Goal: Book appointment/travel/reservation

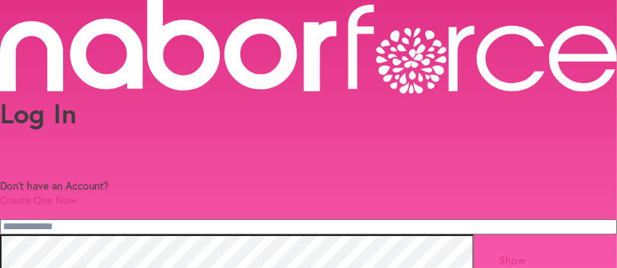
click at [77, 192] on link "Create One Now" at bounding box center [38, 199] width 77 height 14
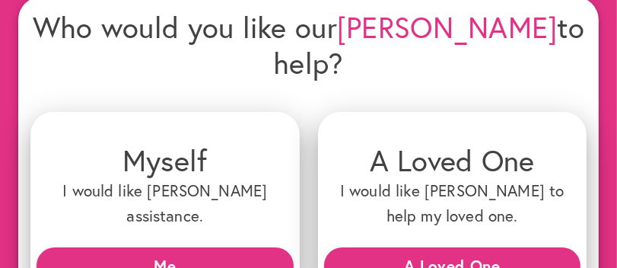
scroll to position [152, 0]
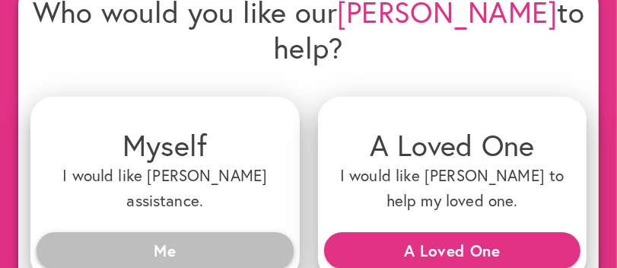
click at [163, 236] on span "Me" at bounding box center [165, 249] width 233 height 27
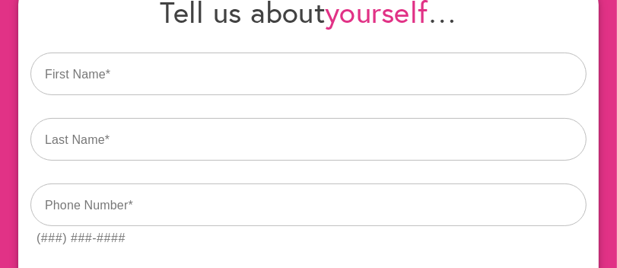
scroll to position [0, 0]
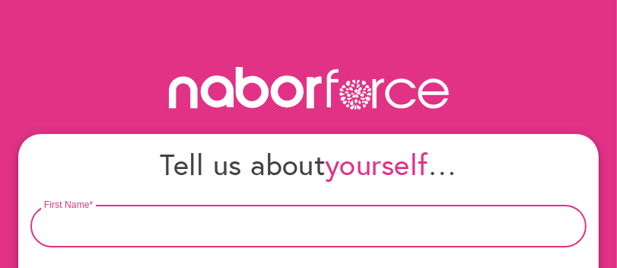
click at [106, 225] on input "text" at bounding box center [308, 226] width 556 height 43
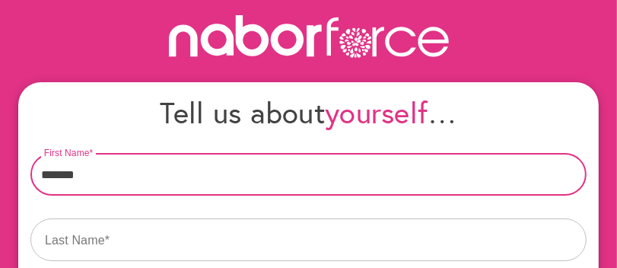
scroll to position [75, 0]
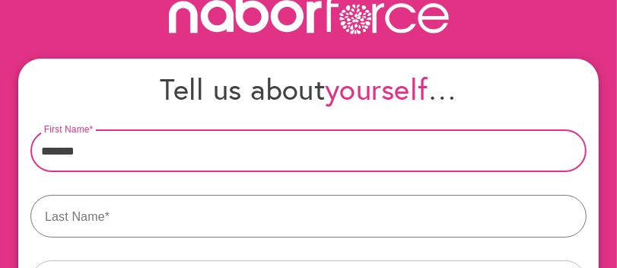
type input "*******"
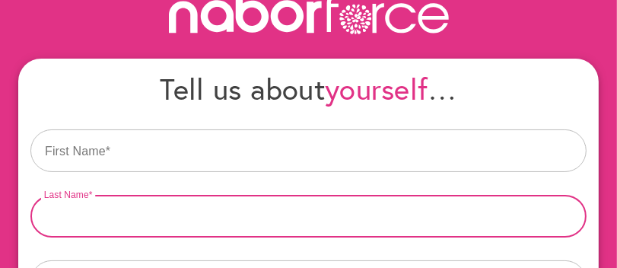
click at [45, 210] on input "text" at bounding box center [308, 216] width 556 height 43
type input "******"
drag, startPoint x: 36, startPoint y: 214, endPoint x: 96, endPoint y: 230, distance: 62.1
click at [96, 230] on input "******" at bounding box center [308, 216] width 556 height 43
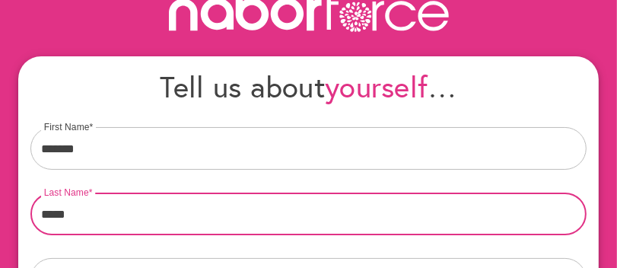
scroll to position [152, 0]
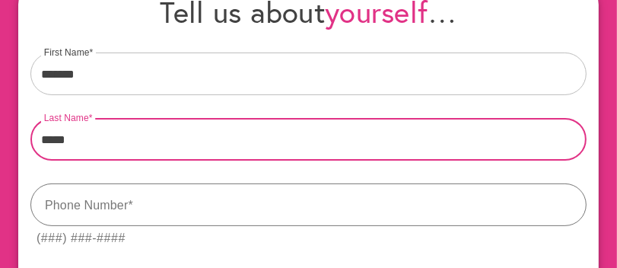
type input "*****"
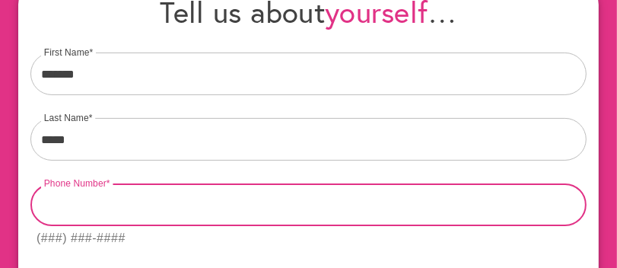
click at [46, 202] on input "tel" at bounding box center [308, 204] width 556 height 43
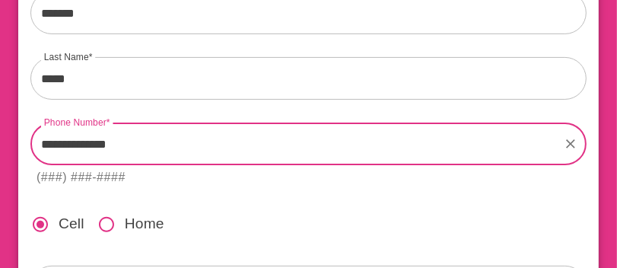
scroll to position [227, 0]
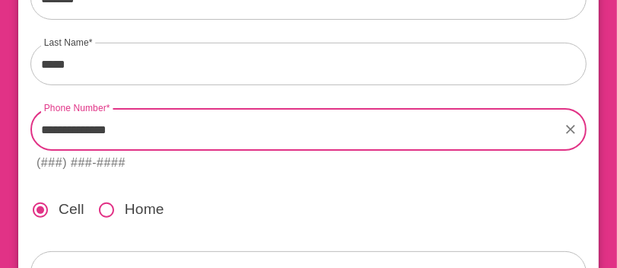
type input "**********"
drag, startPoint x: 41, startPoint y: 128, endPoint x: 182, endPoint y: 148, distance: 142.8
click at [176, 147] on input "**********" at bounding box center [295, 129] width 530 height 43
type input "**********"
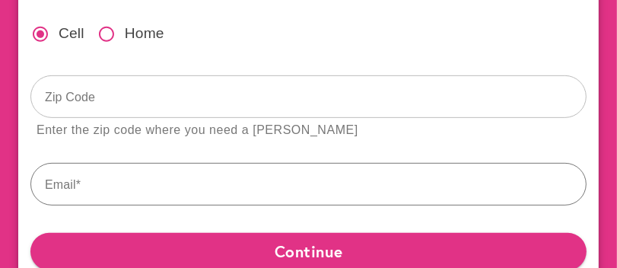
scroll to position [379, 0]
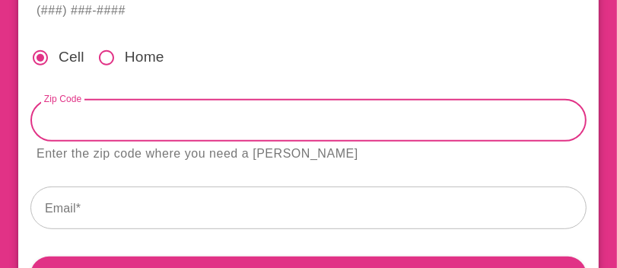
click at [44, 119] on input "text" at bounding box center [308, 120] width 556 height 43
type input "*****"
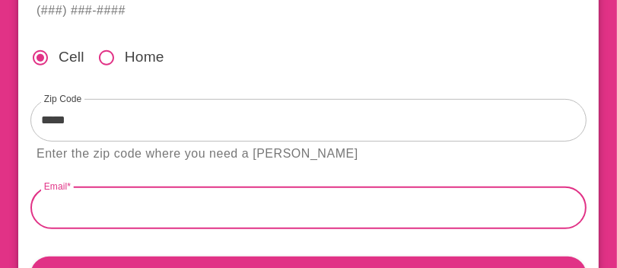
click at [49, 212] on input "text" at bounding box center [308, 207] width 556 height 43
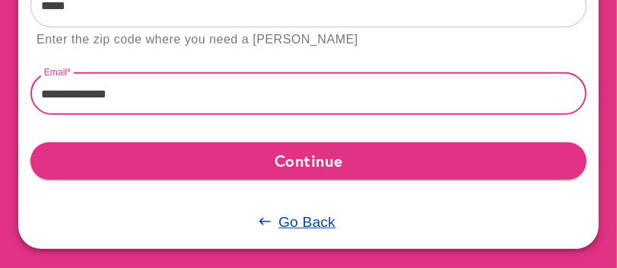
scroll to position [504, 0]
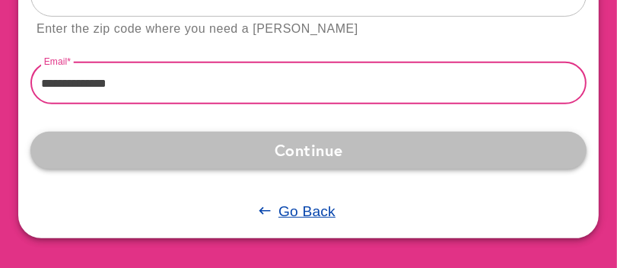
type input "**********"
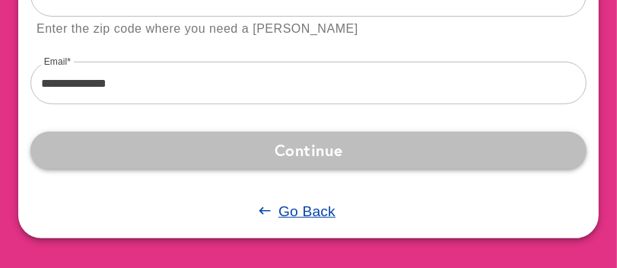
click at [312, 147] on span "Continue" at bounding box center [308, 149] width 531 height 27
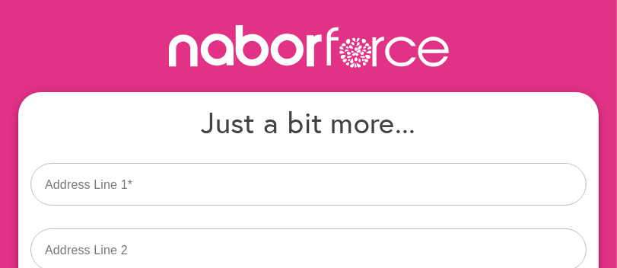
scroll to position [75, 0]
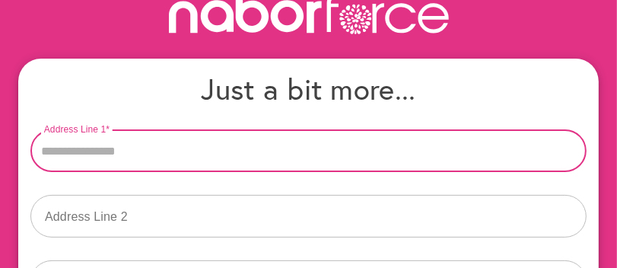
click at [49, 149] on input "Address Line 1" at bounding box center [308, 150] width 556 height 43
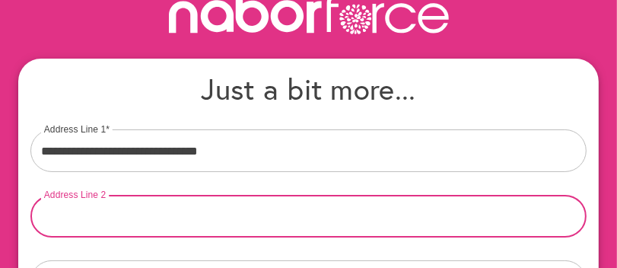
type input "**********"
type input "*****"
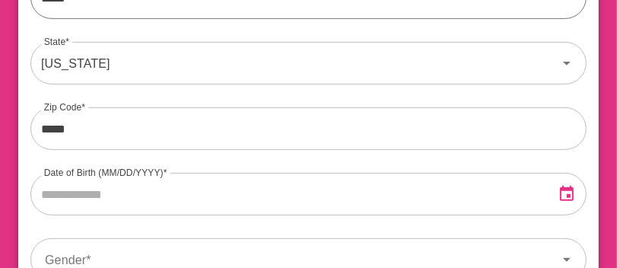
scroll to position [379, 0]
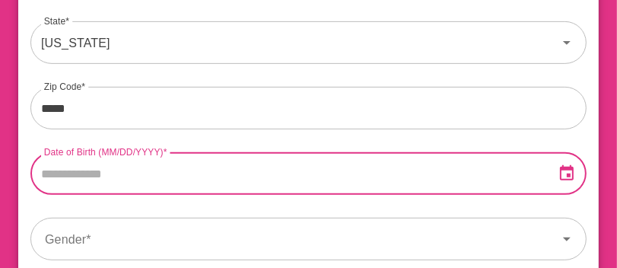
click at [44, 170] on input "text" at bounding box center [286, 173] width 512 height 43
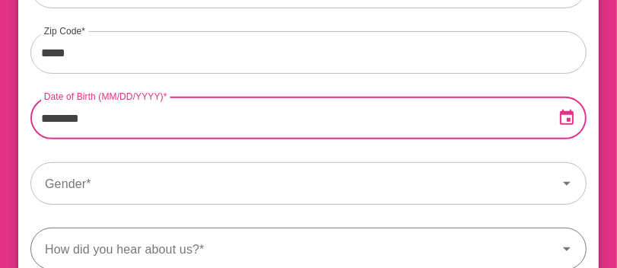
scroll to position [456, 0]
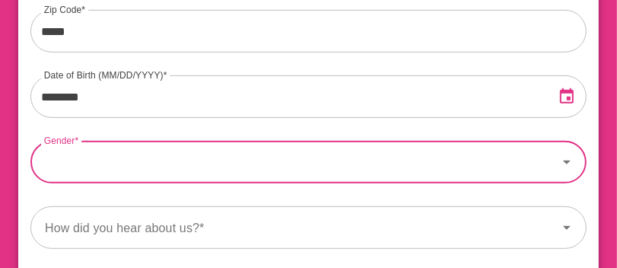
type input "**********"
click at [71, 163] on input "Gender" at bounding box center [293, 162] width 527 height 43
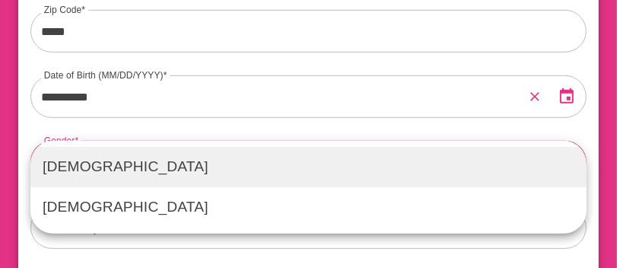
click at [71, 167] on p "Female" at bounding box center [308, 167] width 531 height 22
type input "******"
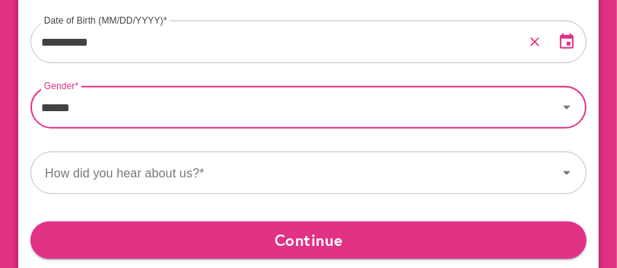
scroll to position [531, 0]
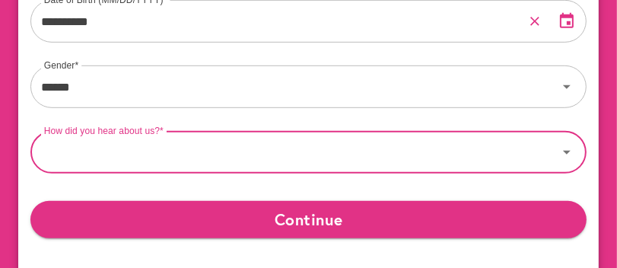
click at [68, 149] on input "How did you hear about us?" at bounding box center [293, 152] width 527 height 43
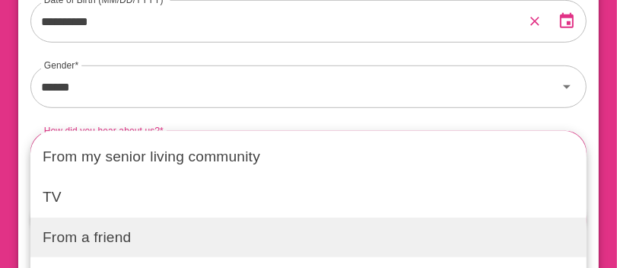
click at [88, 236] on p "From a friend" at bounding box center [308, 238] width 531 height 22
type input "**********"
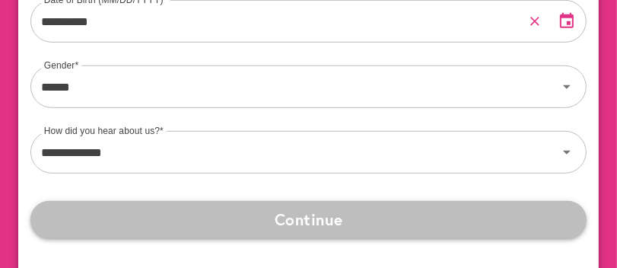
click at [308, 221] on span "Continue" at bounding box center [308, 218] width 531 height 27
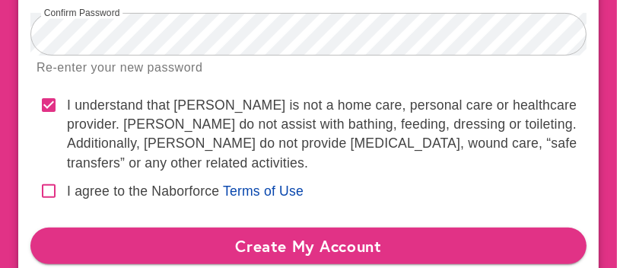
scroll to position [366, 0]
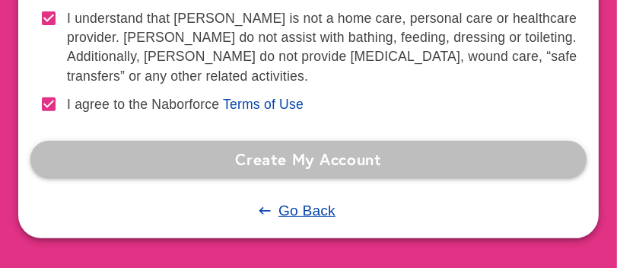
click at [282, 160] on span "Create My Account" at bounding box center [308, 158] width 531 height 27
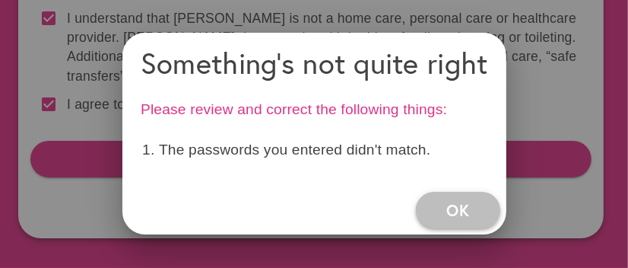
click at [458, 210] on span "OK" at bounding box center [457, 209] width 23 height 27
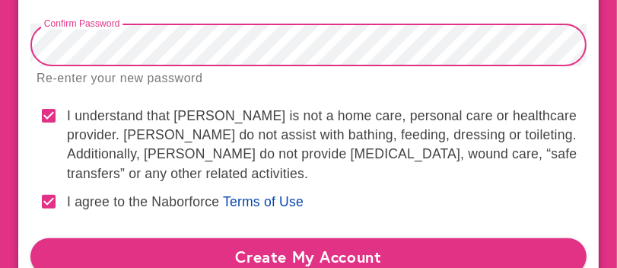
scroll to position [290, 0]
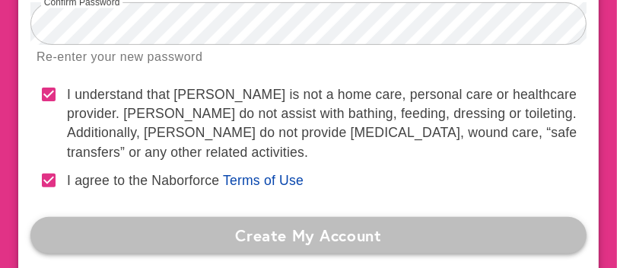
click at [273, 236] on span "Create My Account" at bounding box center [308, 234] width 531 height 27
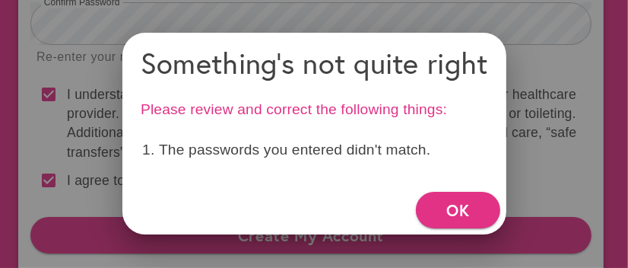
click at [127, 30] on div at bounding box center [314, 134] width 628 height 268
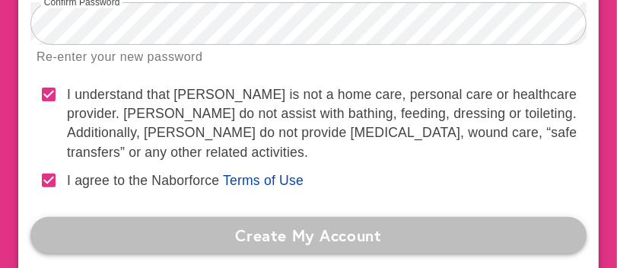
click at [305, 232] on span "Create My Account" at bounding box center [308, 234] width 531 height 27
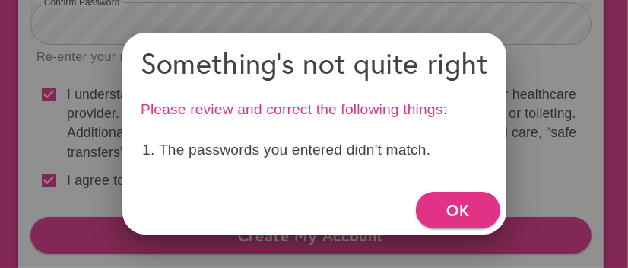
click at [217, 65] on h4 "Something's not quite right" at bounding box center [314, 63] width 347 height 36
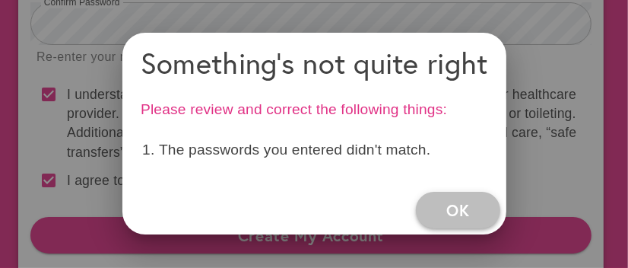
click at [455, 211] on span "OK" at bounding box center [457, 209] width 23 height 27
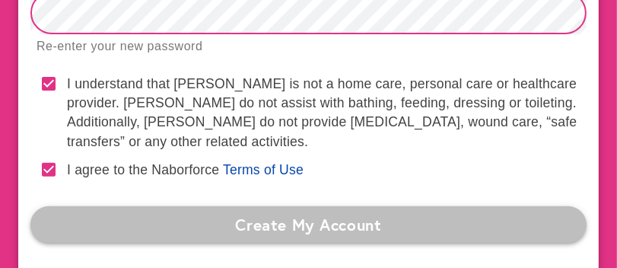
scroll to position [316, 0]
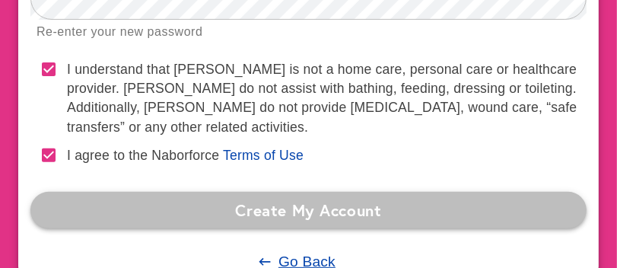
click at [294, 211] on span "Create My Account" at bounding box center [308, 209] width 531 height 27
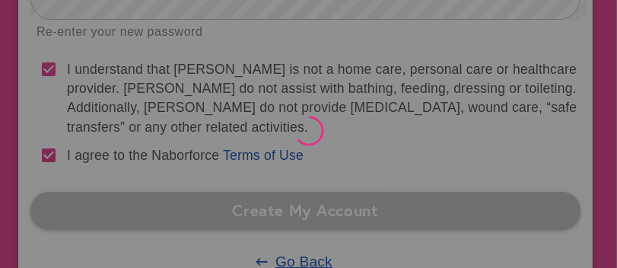
scroll to position [0, 0]
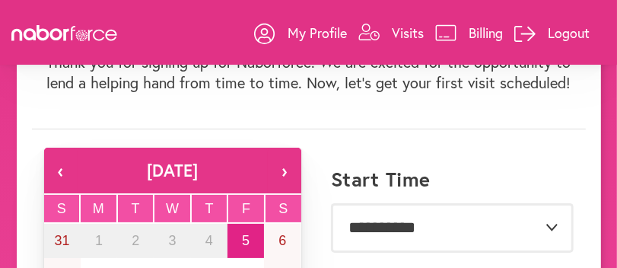
scroll to position [152, 0]
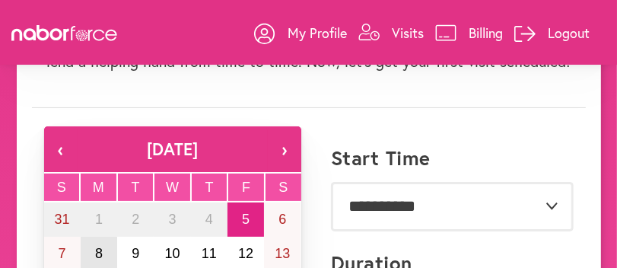
click at [103, 250] on button "8" at bounding box center [99, 253] width 36 height 34
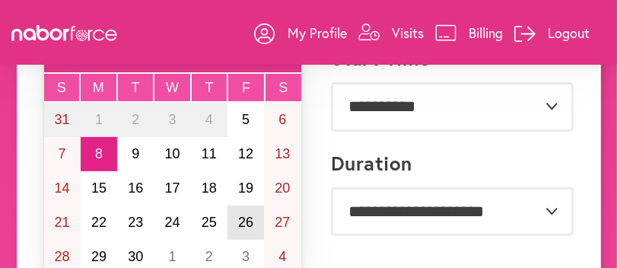
scroll to position [227, 0]
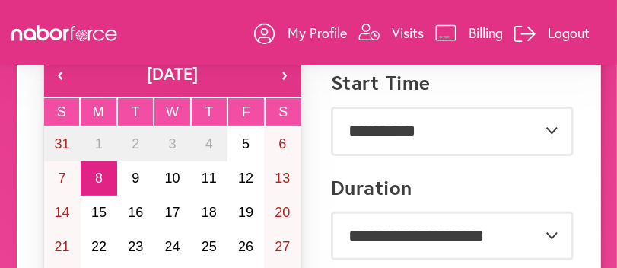
click at [289, 74] on button "›" at bounding box center [284, 74] width 33 height 46
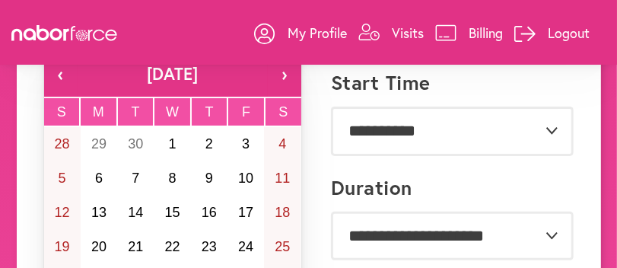
click at [66, 71] on button "‹" at bounding box center [60, 74] width 33 height 46
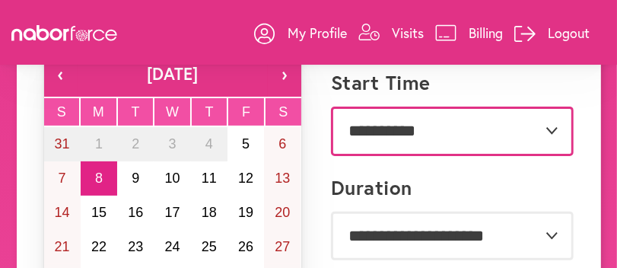
click at [379, 130] on select "**********" at bounding box center [452, 130] width 243 height 49
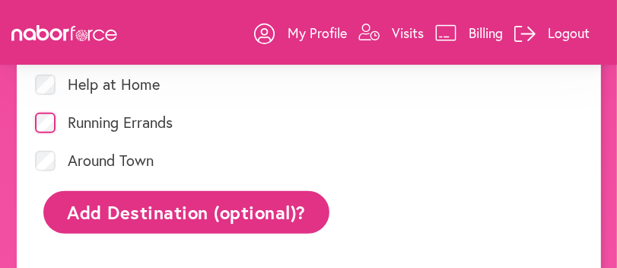
scroll to position [836, 0]
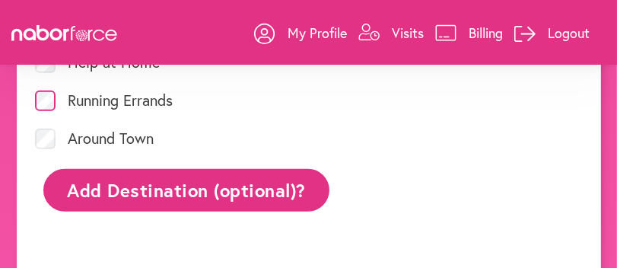
click at [127, 182] on button "Add Destination (optional)?" at bounding box center [186, 190] width 287 height 42
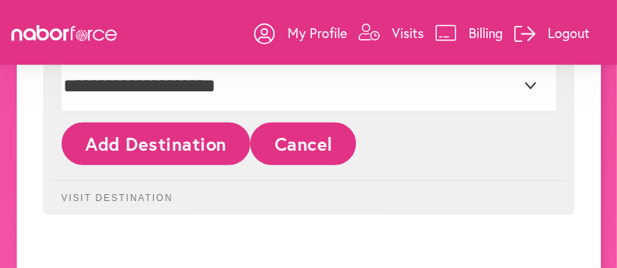
scroll to position [988, 0]
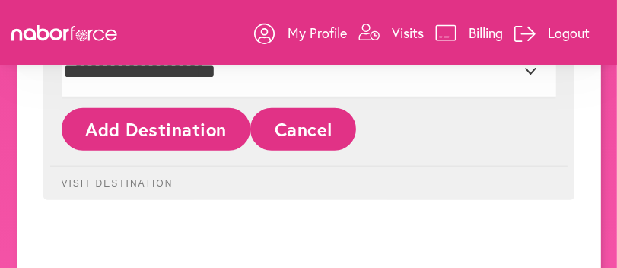
click at [136, 125] on button "Add Destination" at bounding box center [156, 129] width 189 height 42
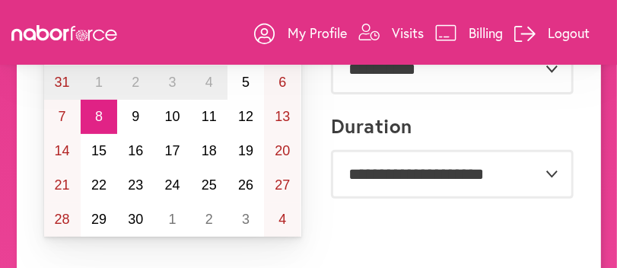
scroll to position [268, 0]
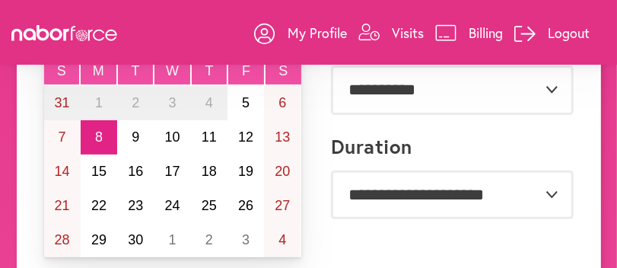
click at [98, 132] on abbr "8" at bounding box center [99, 136] width 8 height 15
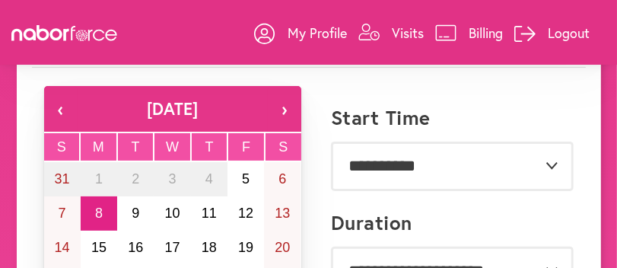
click at [99, 209] on abbr "8" at bounding box center [99, 212] width 8 height 15
click at [98, 208] on abbr "8" at bounding box center [99, 212] width 8 height 15
click at [96, 201] on button "8" at bounding box center [99, 213] width 36 height 34
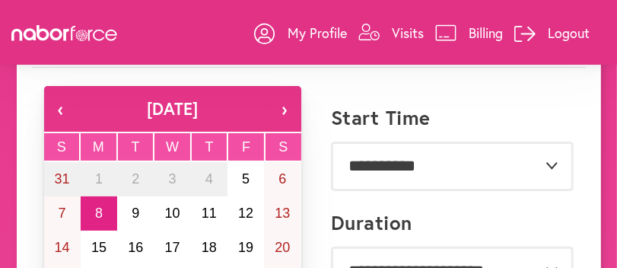
click at [96, 201] on button "8" at bounding box center [99, 213] width 36 height 34
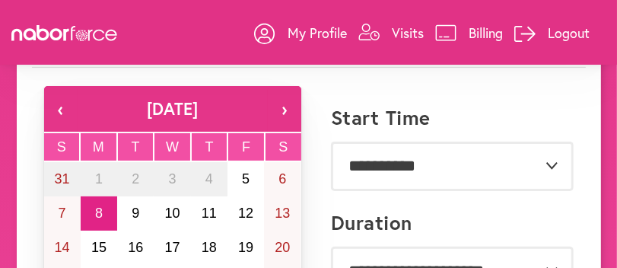
click at [96, 201] on button "8" at bounding box center [99, 213] width 36 height 34
click at [100, 210] on abbr "8" at bounding box center [99, 212] width 8 height 15
click at [97, 212] on abbr "8" at bounding box center [99, 212] width 8 height 15
click at [96, 208] on abbr "8" at bounding box center [99, 212] width 8 height 15
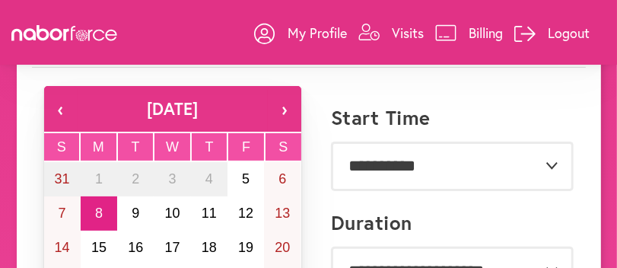
click at [96, 208] on abbr "8" at bounding box center [99, 212] width 8 height 15
click at [96, 209] on abbr "8" at bounding box center [99, 212] width 8 height 15
click at [95, 208] on abbr "8" at bounding box center [99, 212] width 8 height 15
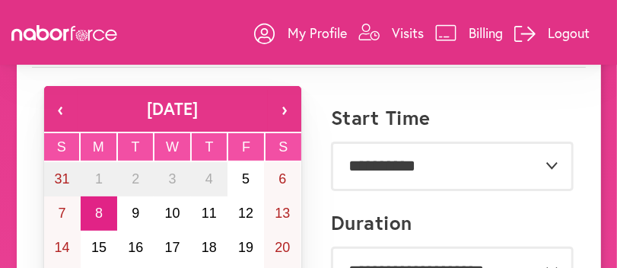
click at [95, 208] on abbr "8" at bounding box center [99, 212] width 8 height 15
click at [100, 205] on abbr "8" at bounding box center [99, 212] width 8 height 15
click at [97, 202] on button "8" at bounding box center [99, 213] width 36 height 34
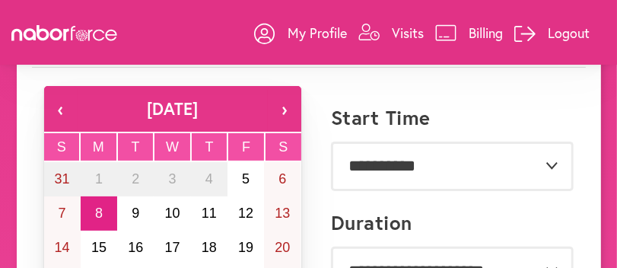
click at [97, 202] on button "8" at bounding box center [99, 213] width 36 height 34
click at [96, 205] on abbr "8" at bounding box center [99, 212] width 8 height 15
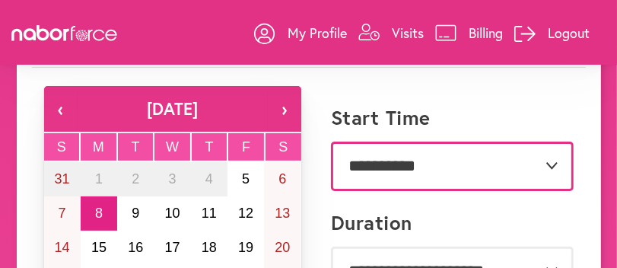
click at [357, 160] on select "**********" at bounding box center [452, 165] width 243 height 49
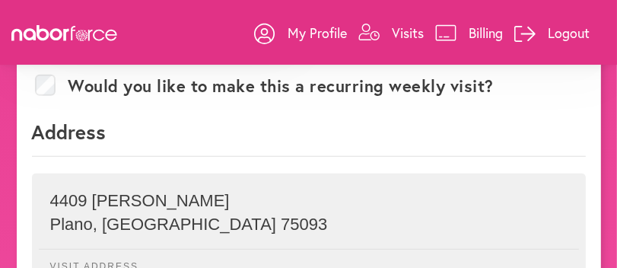
scroll to position [877, 0]
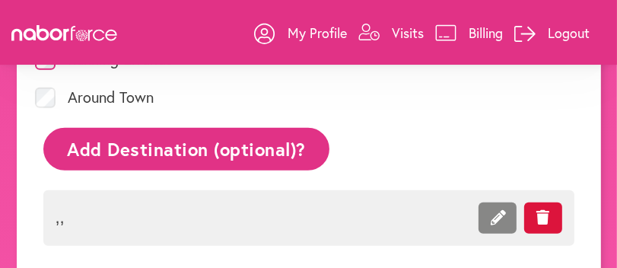
click at [163, 147] on button "Add Destination (optional)?" at bounding box center [186, 149] width 287 height 42
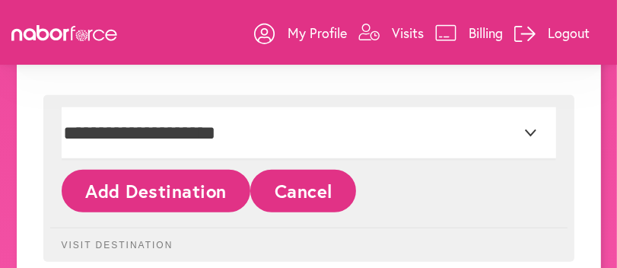
scroll to position [953, 0]
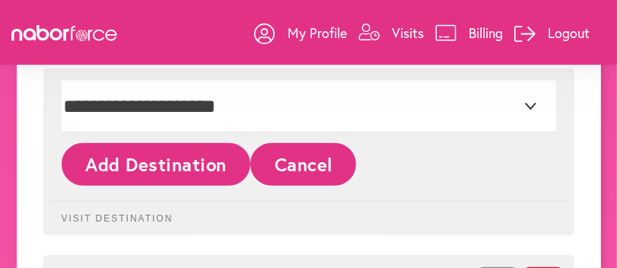
click at [166, 165] on button "Add Destination" at bounding box center [156, 164] width 189 height 42
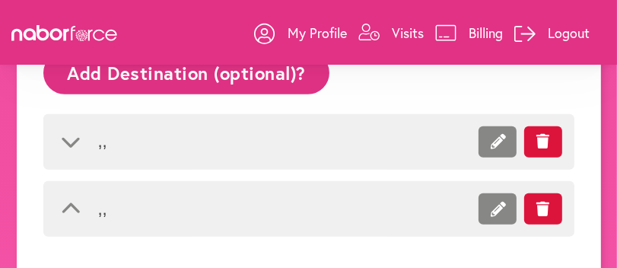
click at [66, 134] on icon at bounding box center [71, 142] width 30 height 17
click at [121, 140] on span ", ," at bounding box center [265, 142] width 335 height 20
click at [542, 141] on icon at bounding box center [543, 141] width 14 height 15
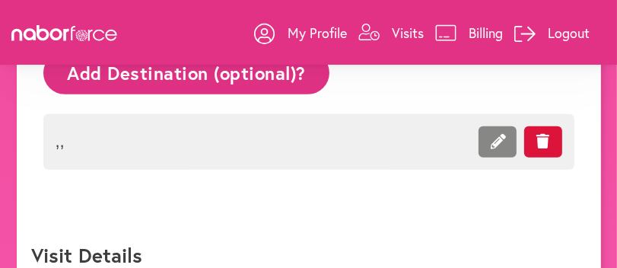
click at [507, 137] on span at bounding box center [497, 141] width 38 height 31
select select "***"
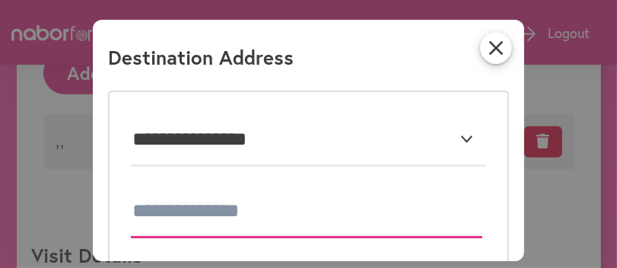
click at [139, 208] on input at bounding box center [307, 211] width 352 height 53
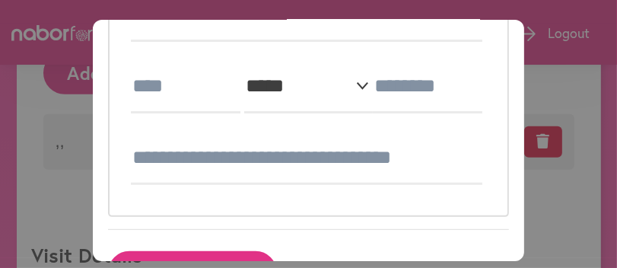
scroll to position [246, 0]
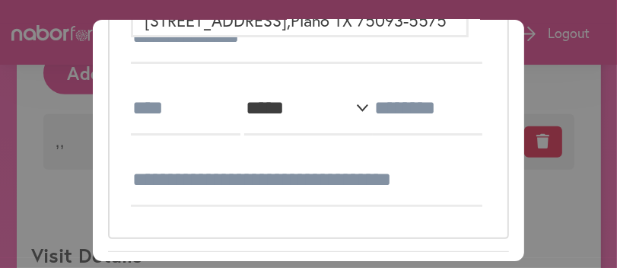
type input "**********"
click at [185, 108] on input at bounding box center [185, 108] width 109 height 53
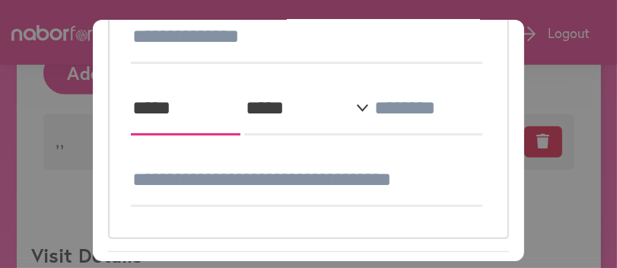
type input "*****"
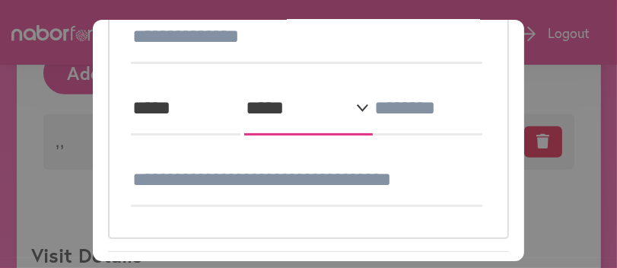
click at [295, 113] on select "**********" at bounding box center [308, 108] width 128 height 53
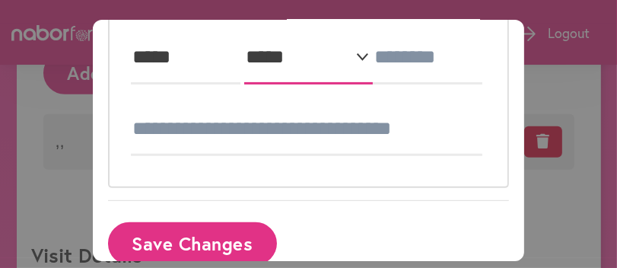
scroll to position [322, 0]
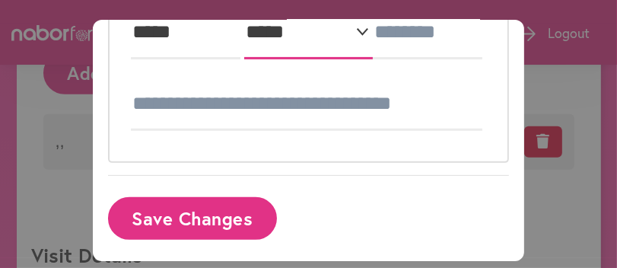
click at [304, 30] on select "**********" at bounding box center [308, 32] width 128 height 53
select select "**"
click at [244, 6] on select "**********" at bounding box center [308, 32] width 128 height 53
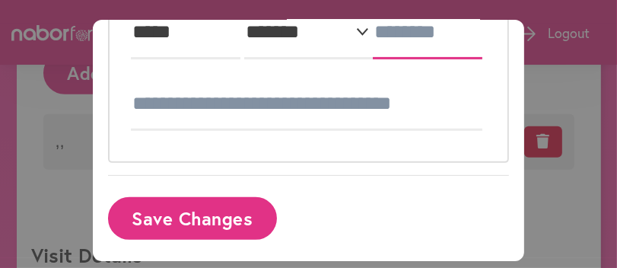
click at [399, 29] on input at bounding box center [427, 32] width 109 height 53
type input "*****"
click at [190, 217] on button "Save Changes" at bounding box center [192, 218] width 169 height 42
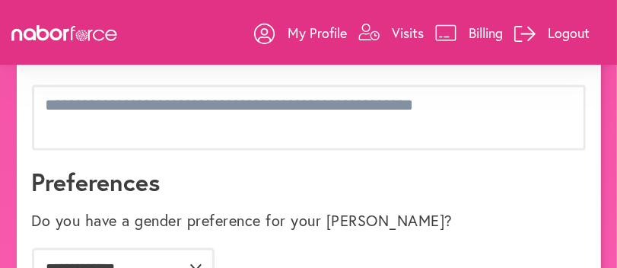
scroll to position [1181, 0]
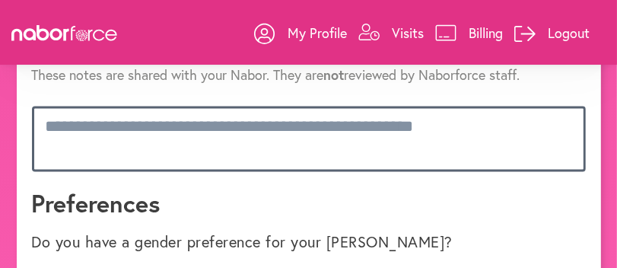
click at [173, 125] on textarea at bounding box center [308, 138] width 553 height 65
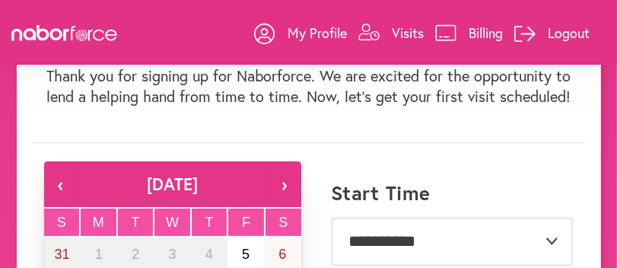
scroll to position [193, 0]
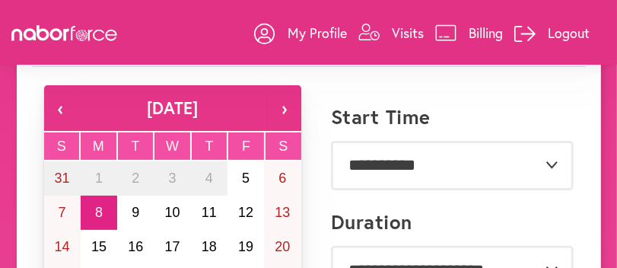
click at [100, 208] on abbr "8" at bounding box center [99, 212] width 8 height 15
click at [96, 198] on button "8" at bounding box center [99, 212] width 36 height 34
click at [98, 214] on abbr "8" at bounding box center [99, 212] width 8 height 15
click at [99, 212] on abbr "8" at bounding box center [99, 212] width 8 height 15
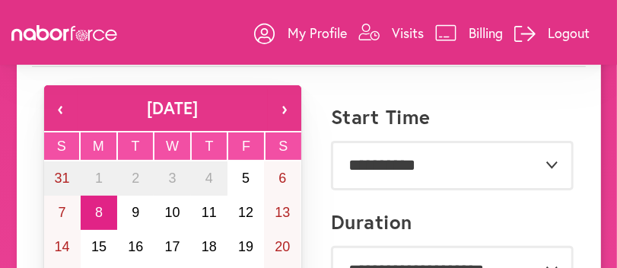
click at [99, 211] on abbr "8" at bounding box center [99, 212] width 8 height 15
click at [99, 209] on abbr "8" at bounding box center [99, 212] width 8 height 15
click at [99, 208] on abbr "8" at bounding box center [99, 212] width 8 height 15
click at [98, 206] on abbr "8" at bounding box center [99, 212] width 8 height 15
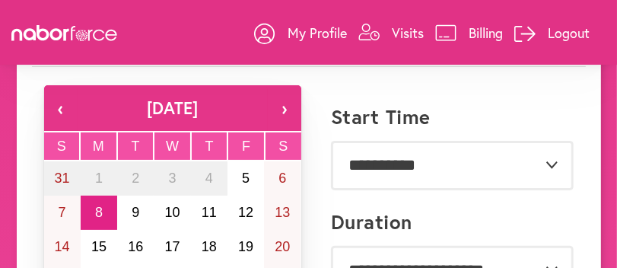
click at [98, 206] on abbr "8" at bounding box center [99, 212] width 8 height 15
click at [97, 206] on abbr "8" at bounding box center [99, 212] width 8 height 15
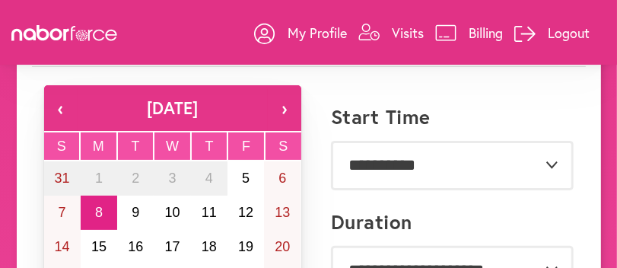
click at [103, 205] on button "8" at bounding box center [99, 212] width 36 height 34
click at [103, 206] on button "8" at bounding box center [99, 212] width 36 height 34
click at [283, 104] on button "›" at bounding box center [284, 108] width 33 height 46
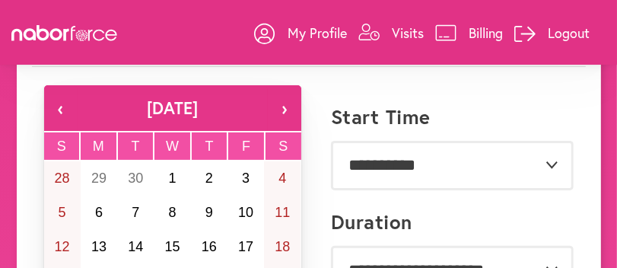
click at [65, 110] on button "‹" at bounding box center [60, 108] width 33 height 46
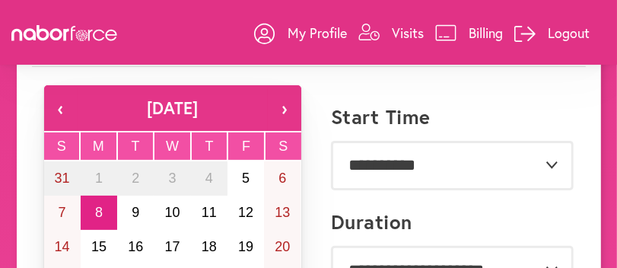
click at [98, 205] on abbr "8" at bounding box center [99, 212] width 8 height 15
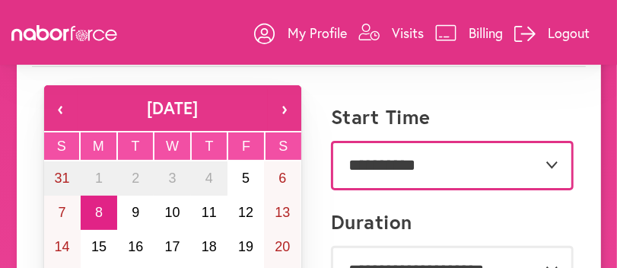
click at [357, 168] on select "**********" at bounding box center [452, 165] width 243 height 49
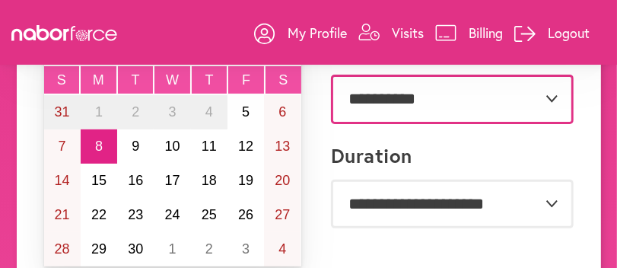
scroll to position [269, 0]
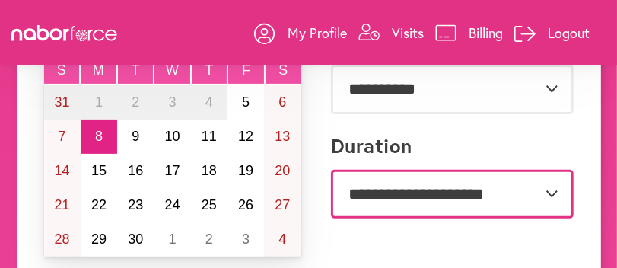
click at [398, 196] on select "**********" at bounding box center [452, 194] width 243 height 49
select select "**"
click at [331, 170] on select "**********" at bounding box center [452, 194] width 243 height 49
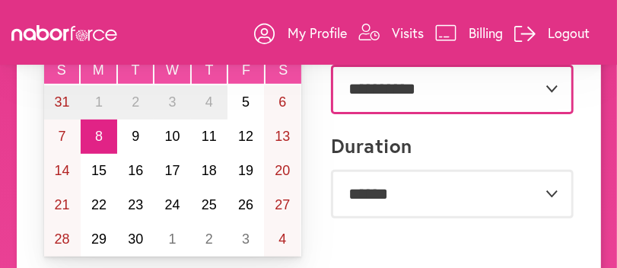
click at [358, 76] on select "**********" at bounding box center [452, 89] width 243 height 49
select select "*******"
click at [331, 65] on select "**********" at bounding box center [452, 89] width 243 height 49
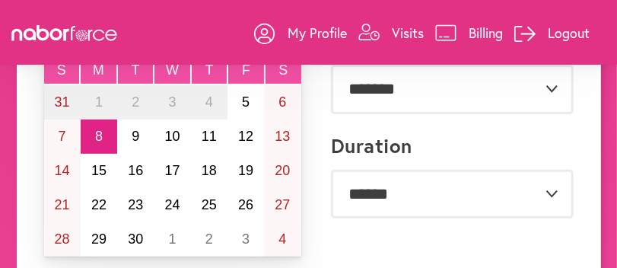
click at [95, 130] on abbr "8" at bounding box center [99, 135] width 8 height 15
click at [92, 127] on button "8" at bounding box center [99, 136] width 36 height 34
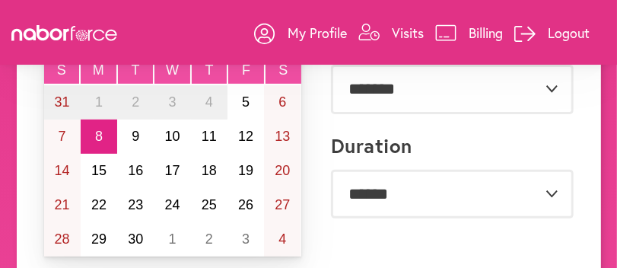
click at [92, 127] on button "8" at bounding box center [99, 136] width 36 height 34
click at [98, 130] on abbr "8" at bounding box center [99, 135] width 8 height 15
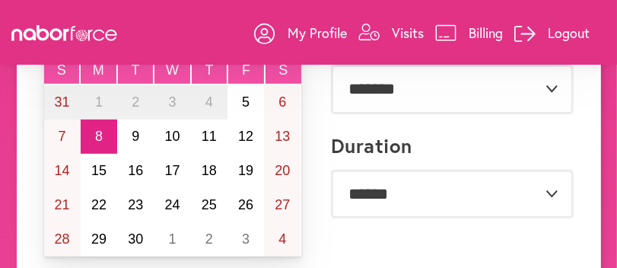
click at [474, 26] on p "Billing" at bounding box center [485, 33] width 34 height 18
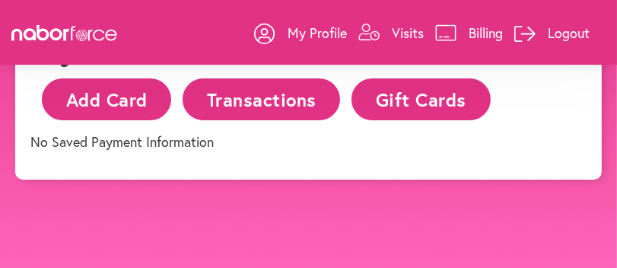
scroll to position [95, 0]
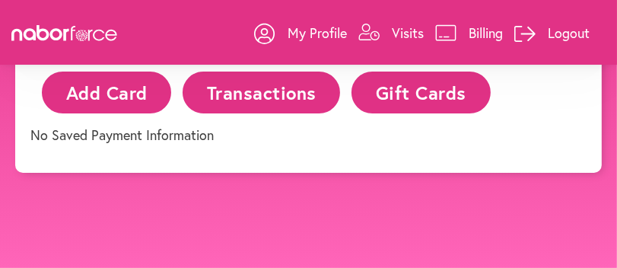
click at [125, 97] on button "Add Card" at bounding box center [106, 92] width 129 height 42
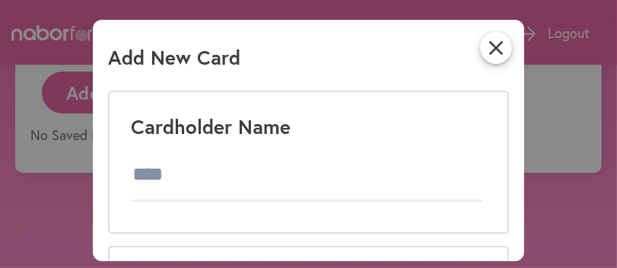
scroll to position [75, 0]
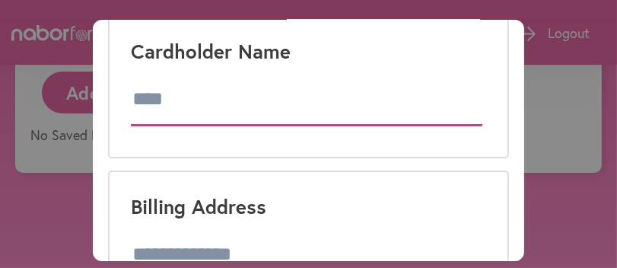
click at [150, 111] on input "text" at bounding box center [307, 99] width 352 height 53
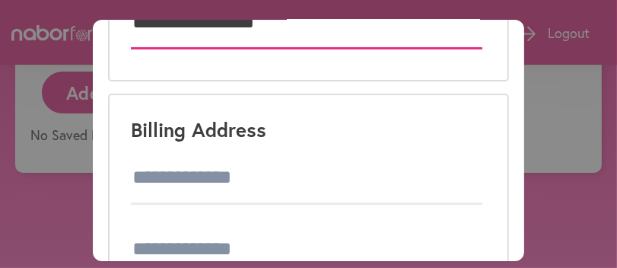
type input "**********"
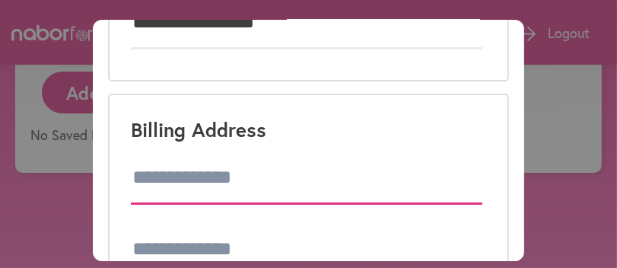
click at [138, 174] on input at bounding box center [307, 177] width 352 height 53
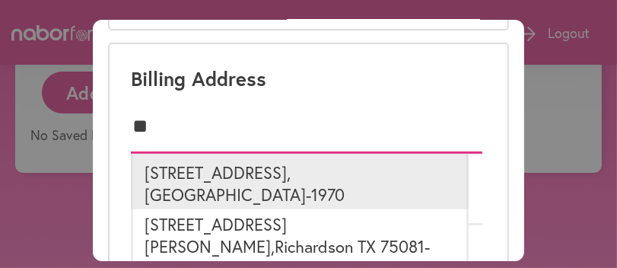
scroll to position [227, 0]
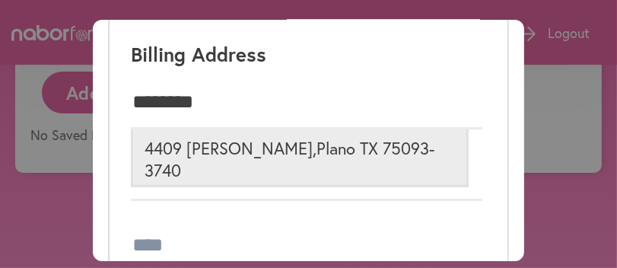
type input "**********"
type input "*****"
select select "**"
type input "**********"
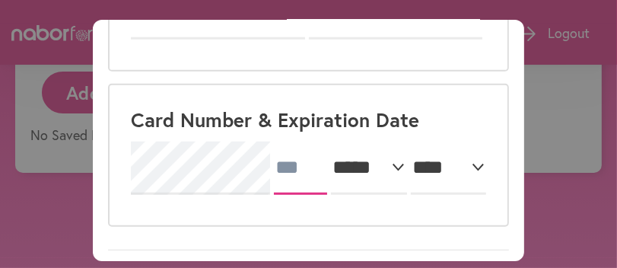
scroll to position [0, 0]
click at [290, 164] on input "text" at bounding box center [300, 167] width 53 height 53
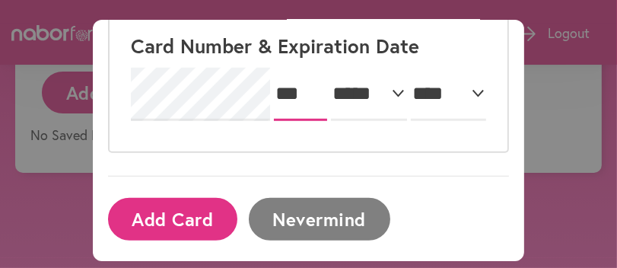
type input "***"
click at [350, 89] on select "***** * * * * * * * * * ** ** **" at bounding box center [369, 94] width 76 height 53
select select "*"
click at [331, 68] on select "***** * * * * * * * * * ** ** **" at bounding box center [369, 94] width 76 height 53
click at [427, 87] on select "**** **** **** **** **** **** **** **** **** **** **** **** **** **** **** ****…" at bounding box center [449, 94] width 76 height 53
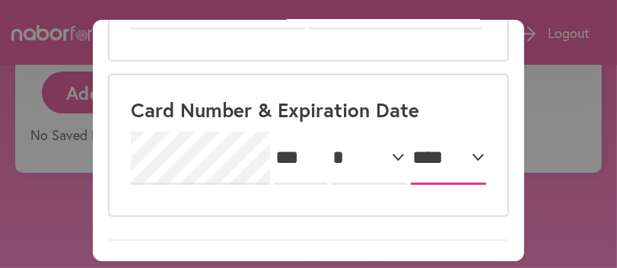
scroll to position [529, 0]
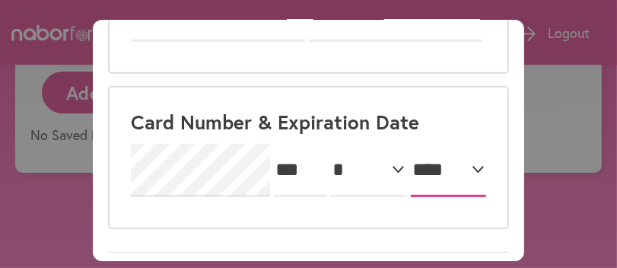
click at [438, 170] on select "**** **** **** **** **** **** **** **** **** **** **** **** **** **** **** ****…" at bounding box center [449, 170] width 76 height 53
select select "****"
click at [411, 144] on select "**** **** **** **** **** **** **** **** **** **** **** **** **** **** **** ****…" at bounding box center [449, 170] width 76 height 53
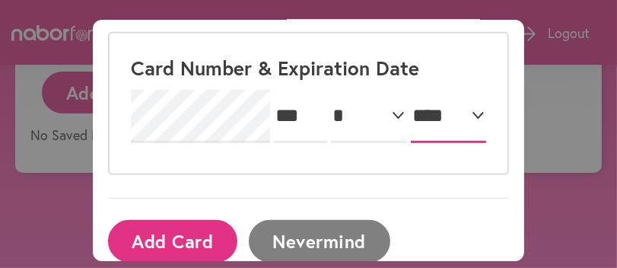
scroll to position [605, 0]
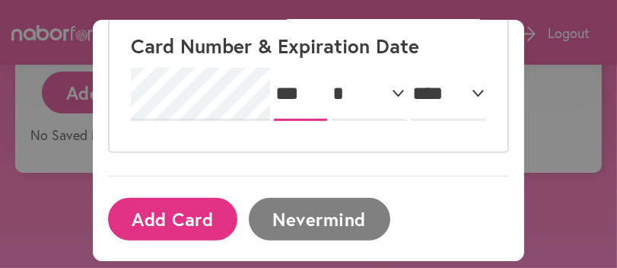
click at [289, 88] on input "***" at bounding box center [300, 94] width 53 height 53
click at [285, 86] on input "***" at bounding box center [300, 94] width 53 height 53
drag, startPoint x: 285, startPoint y: 90, endPoint x: 313, endPoint y: 85, distance: 28.6
click at [313, 85] on input "***" at bounding box center [300, 94] width 53 height 53
drag, startPoint x: 279, startPoint y: 89, endPoint x: 312, endPoint y: 90, distance: 33.5
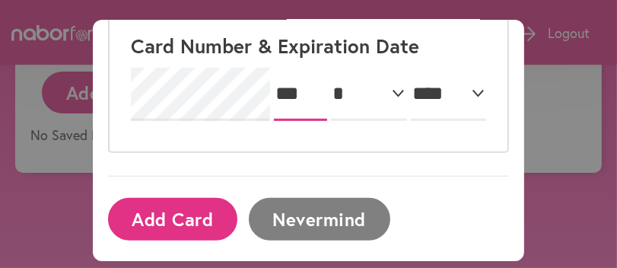
click at [312, 90] on input "***" at bounding box center [300, 94] width 53 height 53
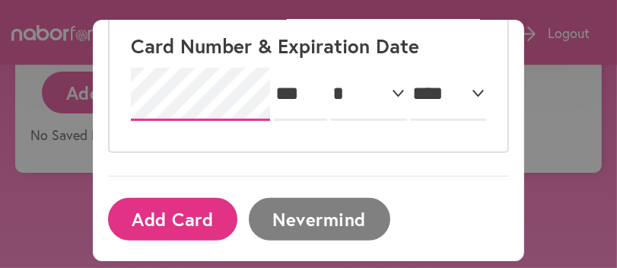
scroll to position [0, 56]
click at [314, 94] on div "*** ***** * * * * * * * * * ** ** ** **** **** **** **** **** **** **** **** **…" at bounding box center [309, 94] width 356 height 71
click at [229, 136] on div "Card Number & Expiration Date *** ***** * * * * * * * * * ** ** ** **** **** **…" at bounding box center [308, 81] width 401 height 143
click at [177, 211] on button "Add Card" at bounding box center [172, 219] width 129 height 42
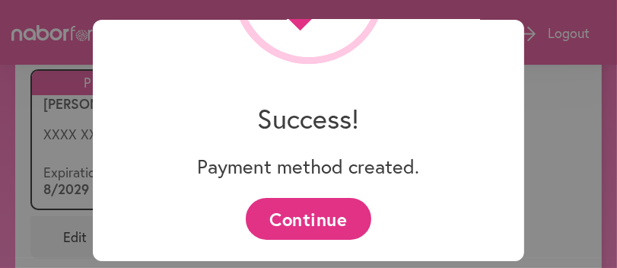
scroll to position [171, 0]
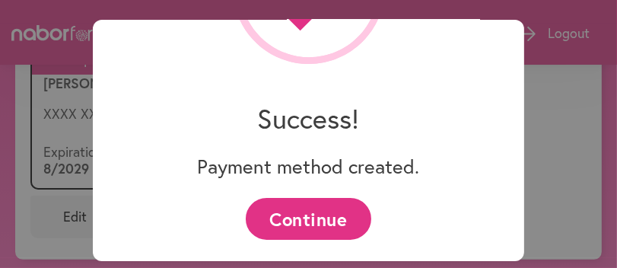
click at [505, 229] on div "close Success! Payment method created. Continue" at bounding box center [309, 140] width 432 height 241
click at [303, 217] on button "Continue" at bounding box center [308, 219] width 125 height 42
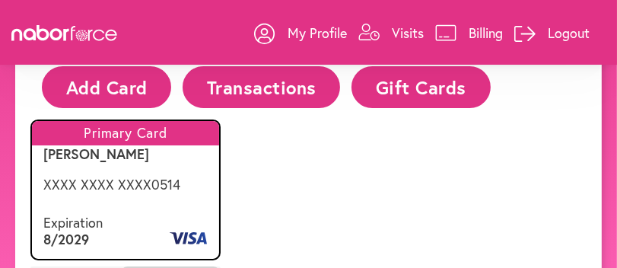
scroll to position [24, 0]
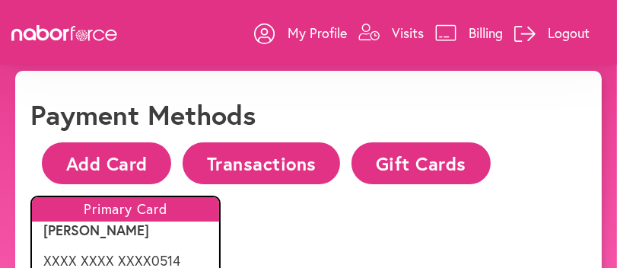
click at [407, 30] on p "Visits" at bounding box center [408, 33] width 32 height 18
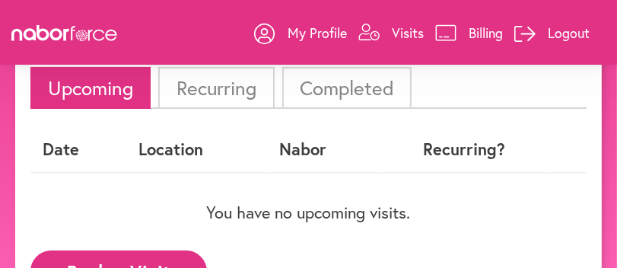
scroll to position [163, 0]
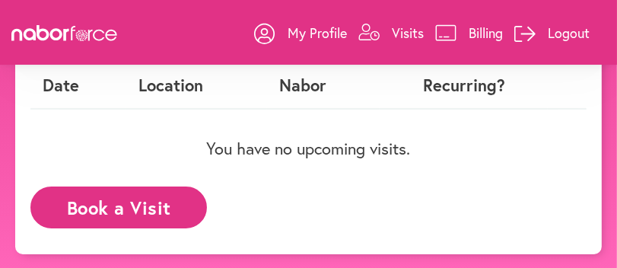
click at [138, 207] on button "Book a Visit" at bounding box center [118, 207] width 176 height 42
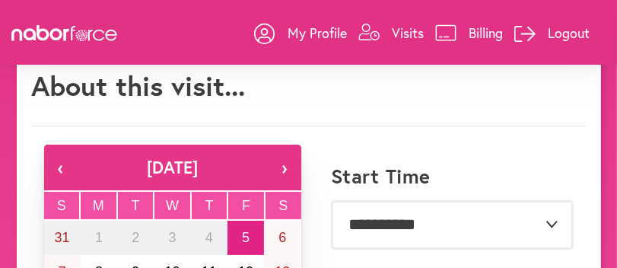
scroll to position [75, 0]
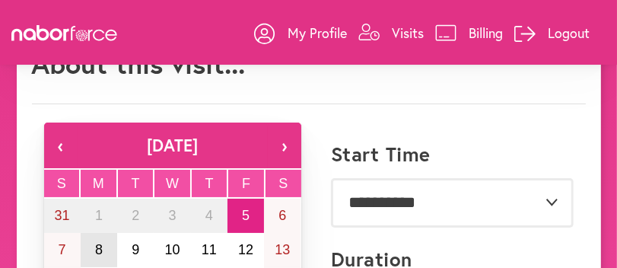
click at [98, 245] on abbr "8" at bounding box center [99, 249] width 8 height 15
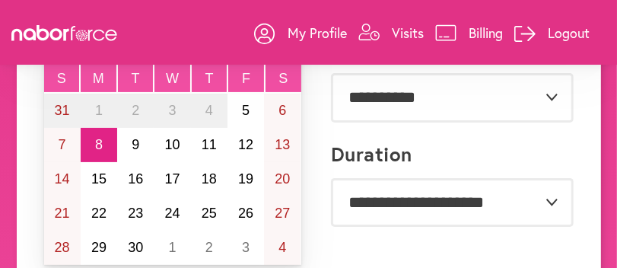
scroll to position [167, 0]
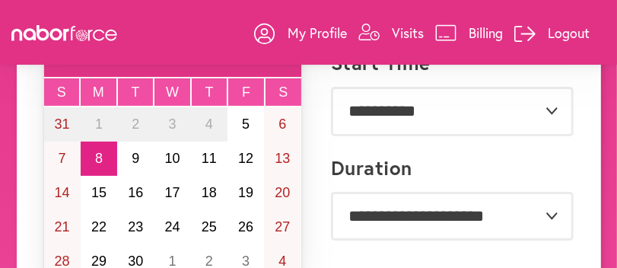
click at [245, 89] on abbr "F" at bounding box center [246, 91] width 8 height 15
click at [91, 88] on div "M" at bounding box center [99, 91] width 36 height 27
click at [100, 151] on abbr "8" at bounding box center [99, 158] width 8 height 15
click at [99, 157] on abbr "8" at bounding box center [99, 158] width 8 height 15
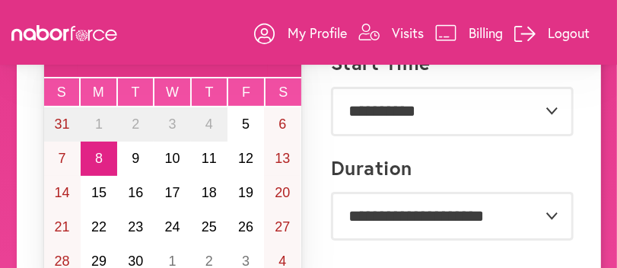
click at [94, 160] on button "8" at bounding box center [99, 158] width 36 height 34
click at [92, 151] on button "8" at bounding box center [99, 158] width 36 height 34
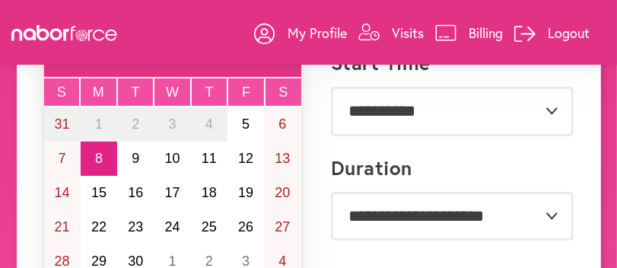
click at [92, 151] on button "8" at bounding box center [99, 158] width 36 height 34
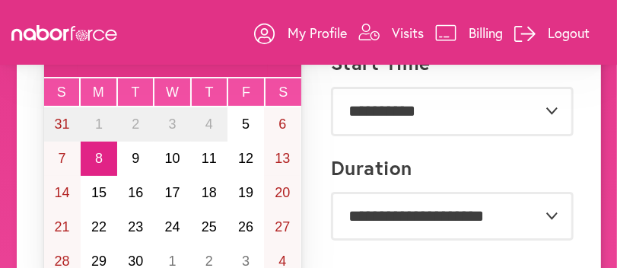
click at [92, 151] on button "8" at bounding box center [99, 158] width 36 height 34
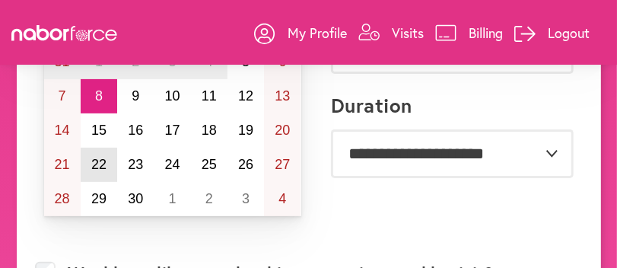
scroll to position [243, 0]
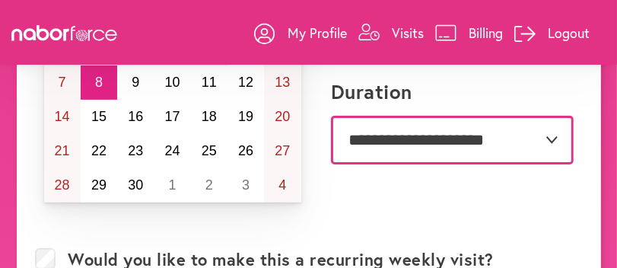
click at [366, 135] on select "**********" at bounding box center [452, 140] width 243 height 49
select select "**"
click at [331, 116] on select "**********" at bounding box center [452, 140] width 243 height 49
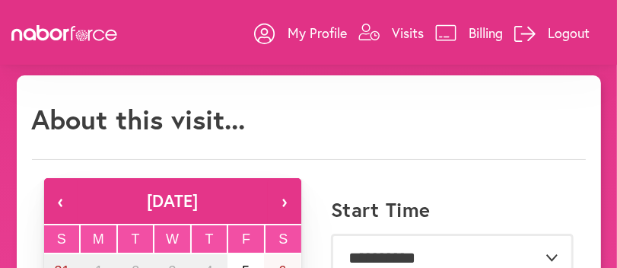
scroll to position [0, 0]
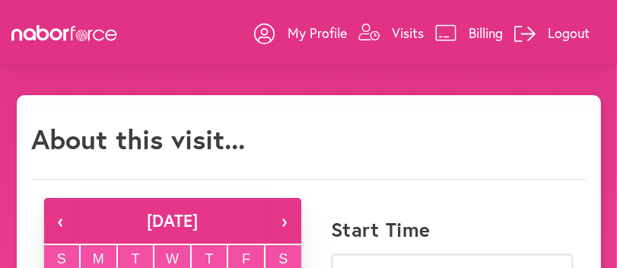
click at [209, 140] on h1 "About this visit..." at bounding box center [139, 138] width 214 height 33
click at [184, 139] on h1 "About this visit..." at bounding box center [139, 138] width 214 height 33
click at [125, 141] on h1 "About this visit..." at bounding box center [139, 138] width 214 height 33
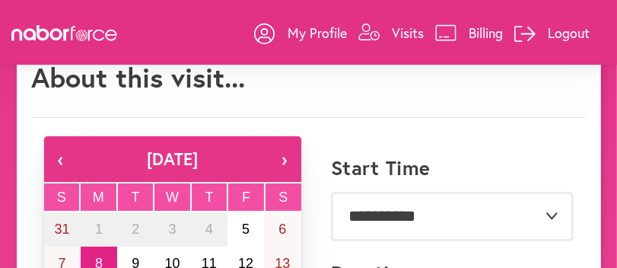
scroll to position [75, 0]
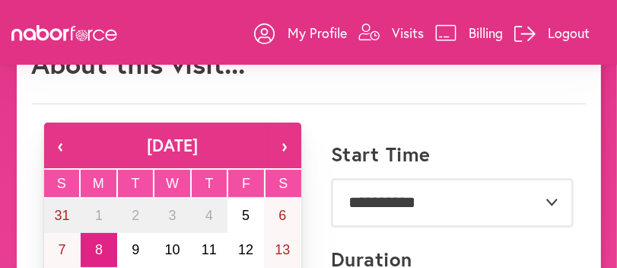
click at [100, 246] on abbr "8" at bounding box center [99, 249] width 8 height 15
click at [101, 246] on abbr "8" at bounding box center [99, 249] width 8 height 15
click at [101, 245] on abbr "8" at bounding box center [99, 249] width 8 height 15
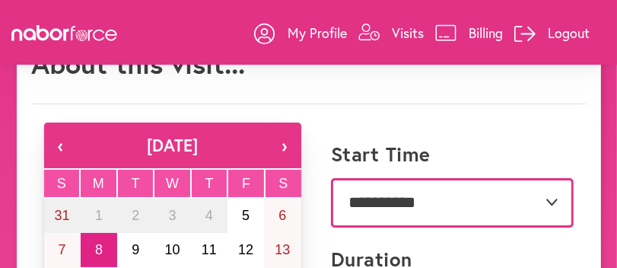
click at [354, 199] on select "**********" at bounding box center [452, 202] width 243 height 49
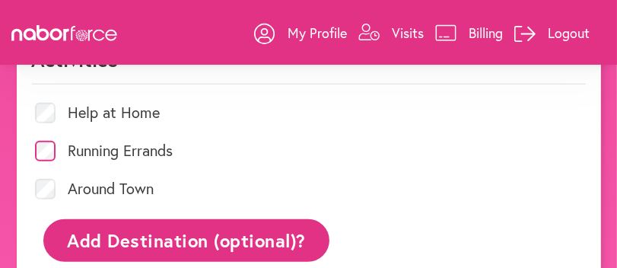
scroll to position [760, 0]
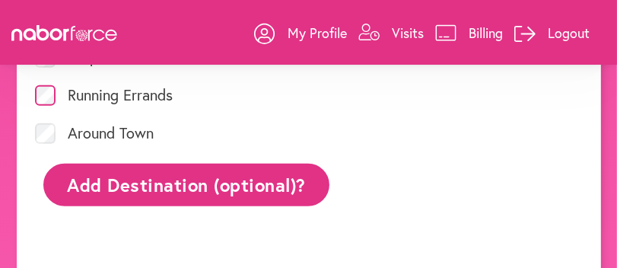
click at [243, 181] on button "Add Destination (optional)?" at bounding box center [186, 184] width 287 height 42
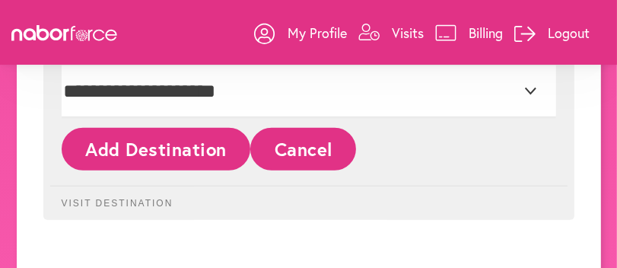
scroll to position [912, 0]
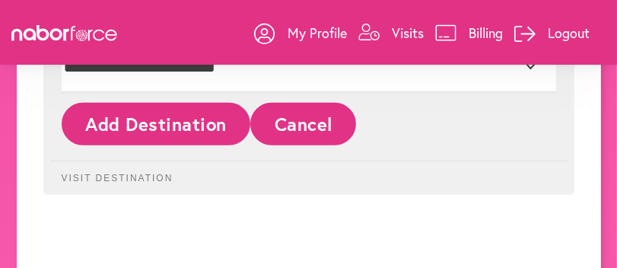
click at [185, 123] on button "Add Destination" at bounding box center [156, 124] width 189 height 42
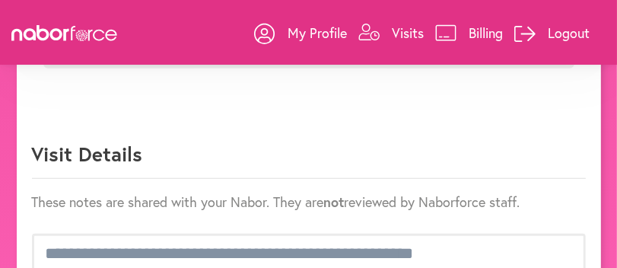
scroll to position [988, 0]
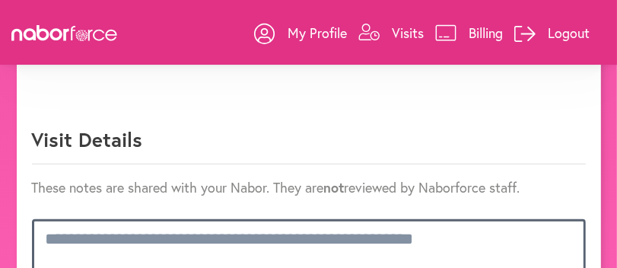
click at [55, 233] on textarea at bounding box center [308, 251] width 553 height 65
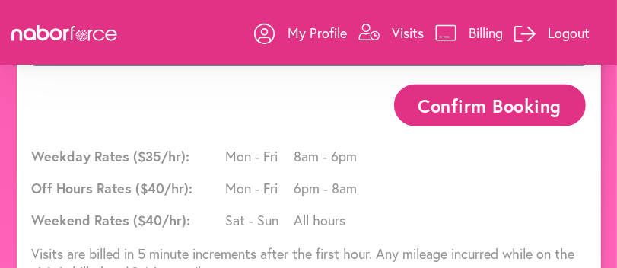
scroll to position [1155, 0]
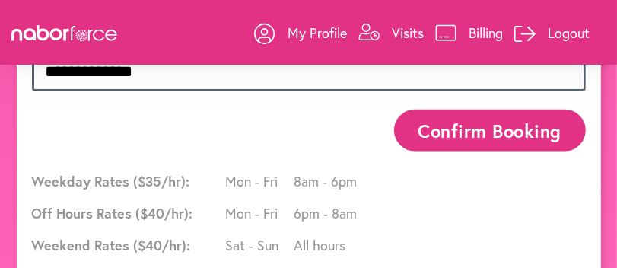
type textarea "**********"
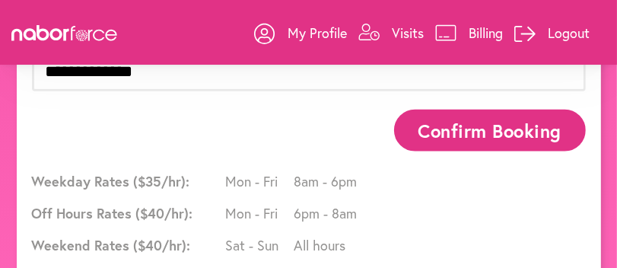
click at [459, 125] on button "Confirm Booking" at bounding box center [490, 130] width 192 height 42
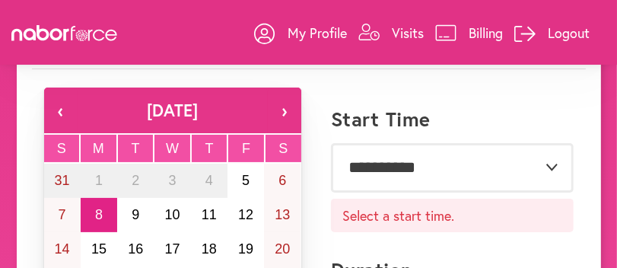
scroll to position [96, 0]
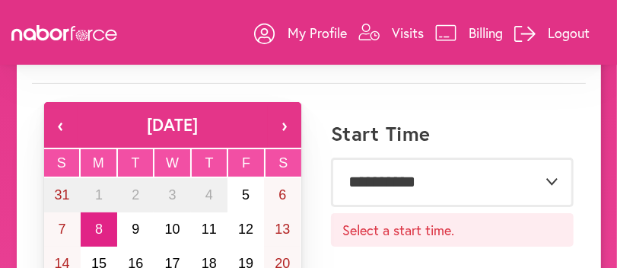
click at [100, 226] on abbr "8" at bounding box center [99, 228] width 8 height 15
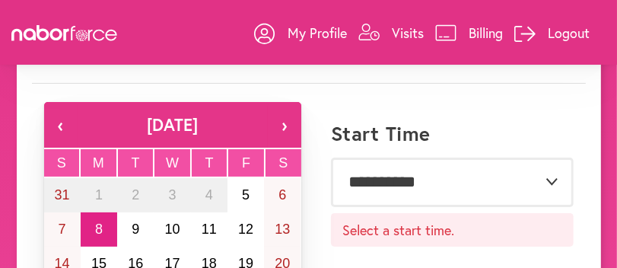
click at [95, 225] on abbr "8" at bounding box center [99, 228] width 8 height 15
drag, startPoint x: 99, startPoint y: 227, endPoint x: 90, endPoint y: 83, distance: 143.9
click at [90, 83] on div "**********" at bounding box center [308, 204] width 553 height 354
click at [284, 125] on button "›" at bounding box center [284, 125] width 33 height 46
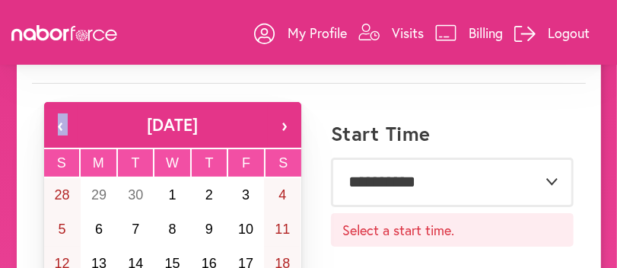
click at [62, 119] on button "‹" at bounding box center [60, 125] width 33 height 46
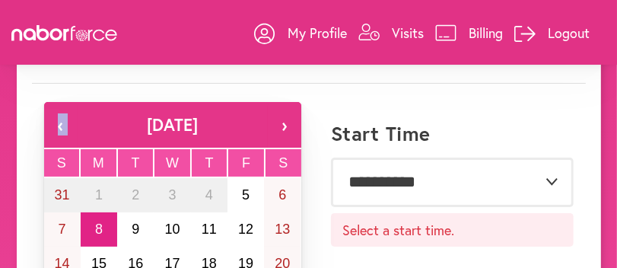
click at [104, 224] on button "8" at bounding box center [99, 229] width 36 height 34
click at [101, 222] on abbr "8" at bounding box center [99, 228] width 8 height 15
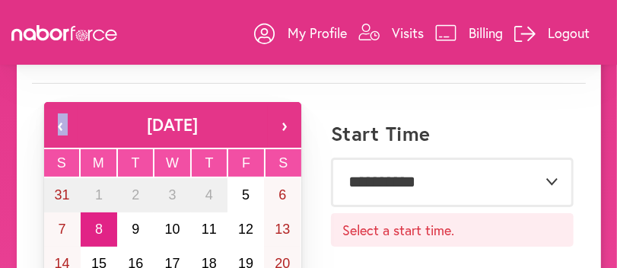
click at [101, 222] on abbr "8" at bounding box center [99, 228] width 8 height 15
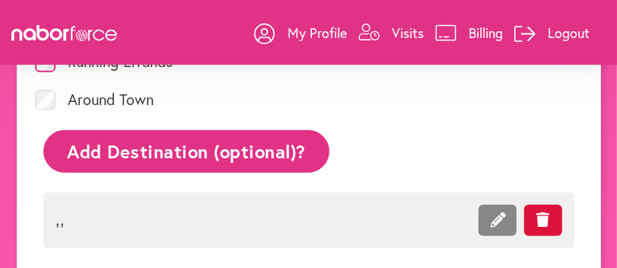
scroll to position [856, 0]
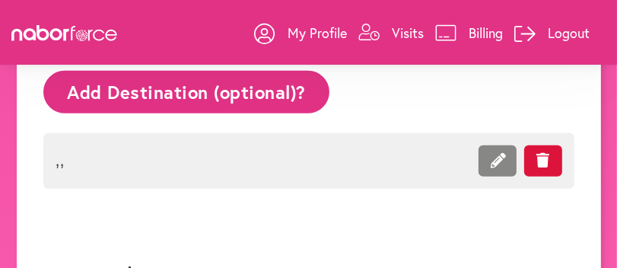
click at [614, 6] on div at bounding box center [610, 32] width 12 height 65
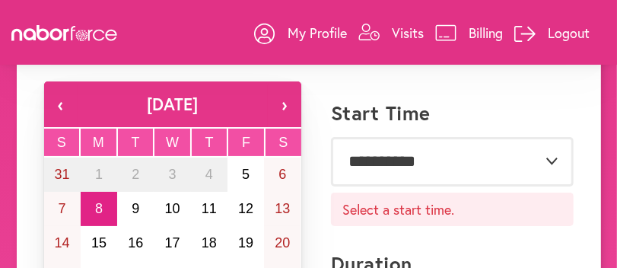
scroll to position [0, 0]
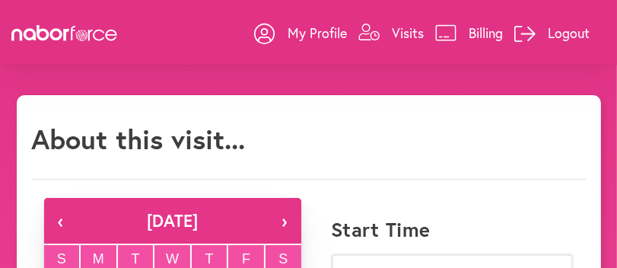
click at [226, 137] on h1 "About this visit..." at bounding box center [139, 138] width 214 height 33
click at [128, 138] on h1 "About this visit..." at bounding box center [139, 138] width 214 height 33
click at [130, 137] on h1 "About this visit..." at bounding box center [139, 138] width 214 height 33
click at [65, 30] on icon at bounding box center [66, 35] width 5 height 12
click at [313, 31] on p "My Profile" at bounding box center [316, 33] width 59 height 18
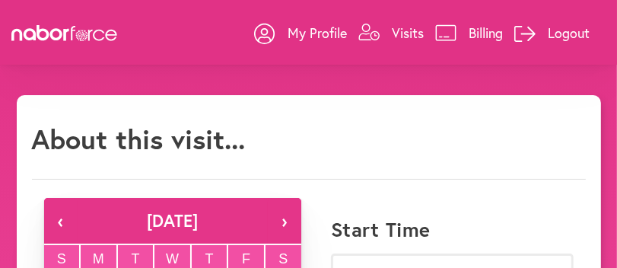
scroll to position [95, 0]
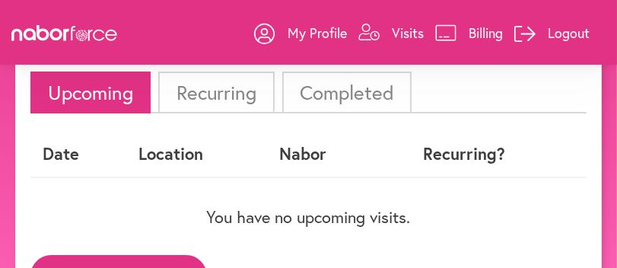
click at [80, 97] on li "Upcoming" at bounding box center [90, 92] width 120 height 42
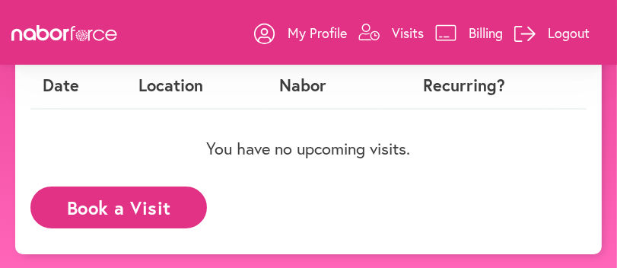
click at [114, 210] on button "Book a Visit" at bounding box center [118, 207] width 176 height 42
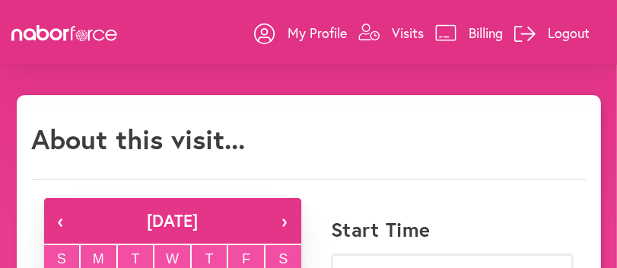
scroll to position [227, 0]
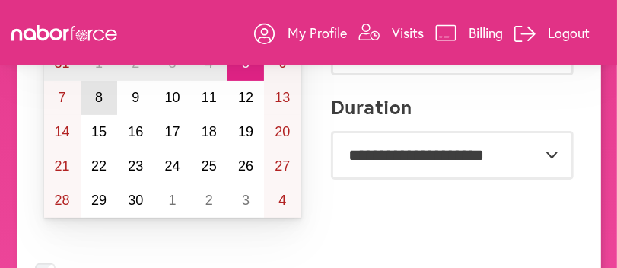
click at [99, 97] on abbr "8" at bounding box center [99, 97] width 8 height 15
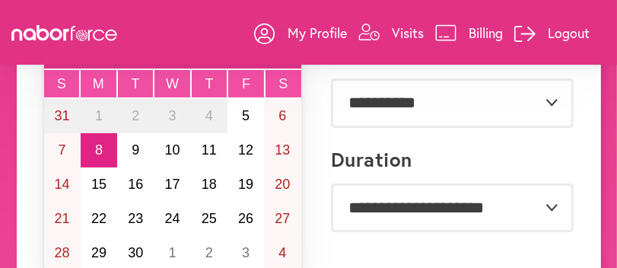
scroll to position [152, 0]
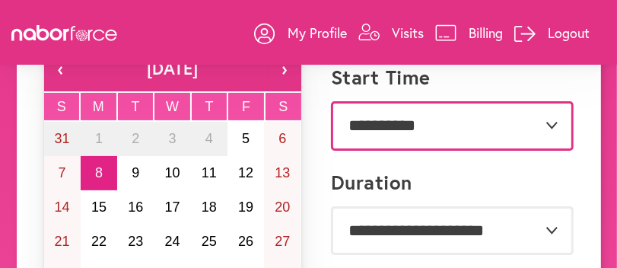
click at [394, 122] on select "**********" at bounding box center [452, 125] width 243 height 49
select select "*******"
click at [331, 101] on select "**********" at bounding box center [452, 125] width 243 height 49
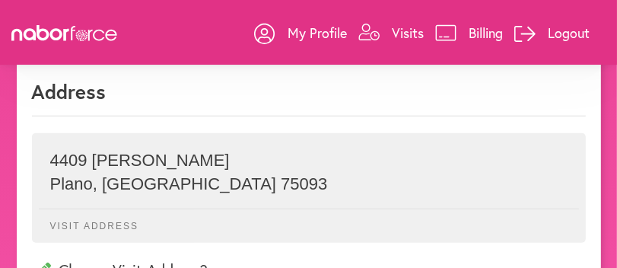
scroll to position [531, 0]
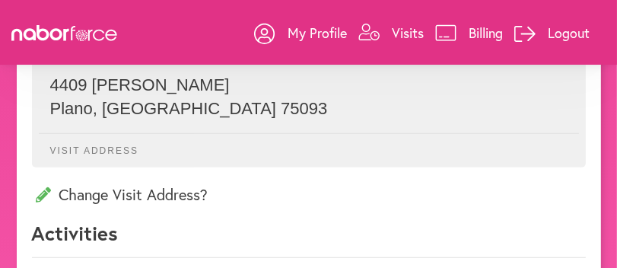
click at [401, 28] on p "Visits" at bounding box center [408, 33] width 32 height 18
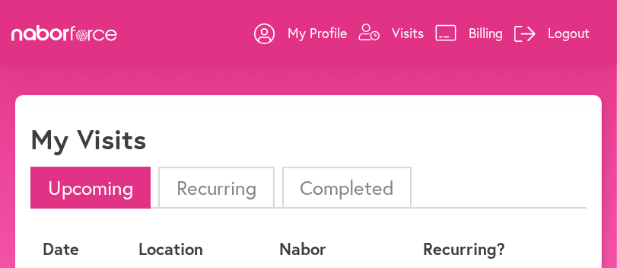
scroll to position [76, 0]
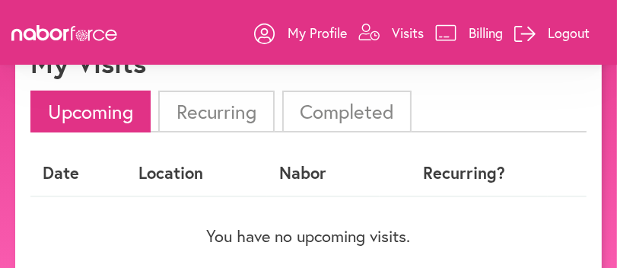
click at [76, 166] on th "Date" at bounding box center [78, 173] width 96 height 45
click at [64, 173] on th "Date" at bounding box center [78, 173] width 96 height 45
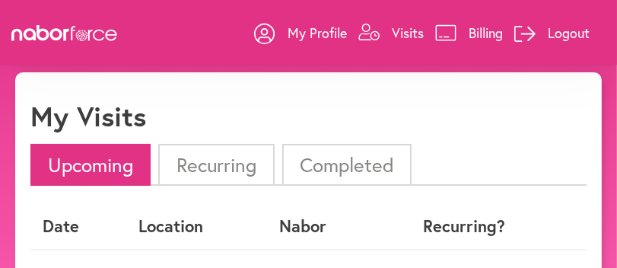
scroll to position [0, 0]
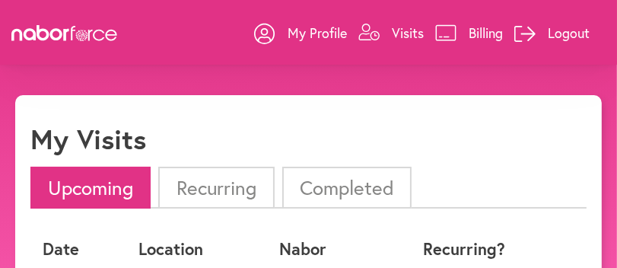
click at [87, 183] on li "Upcoming" at bounding box center [90, 188] width 120 height 42
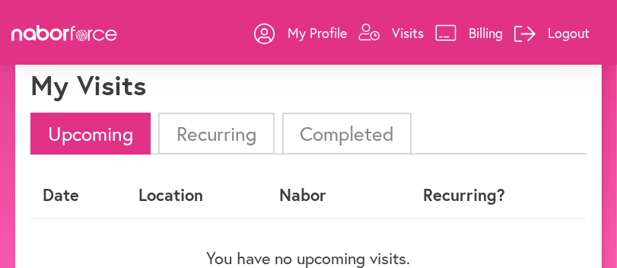
scroll to position [76, 0]
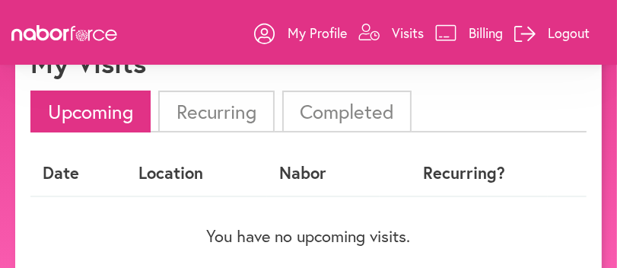
click at [71, 170] on th "Date" at bounding box center [78, 173] width 96 height 45
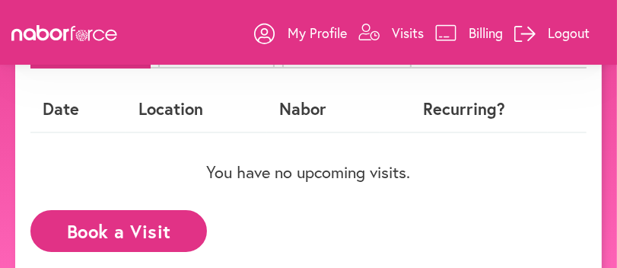
scroll to position [163, 0]
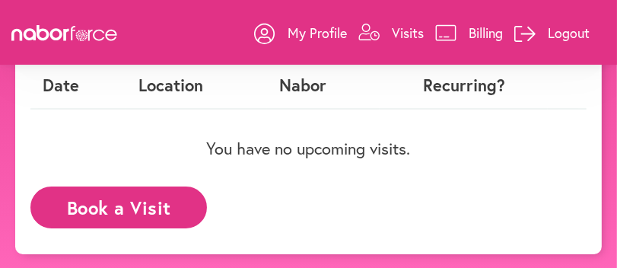
click at [98, 204] on button "Book a Visit" at bounding box center [118, 207] width 176 height 42
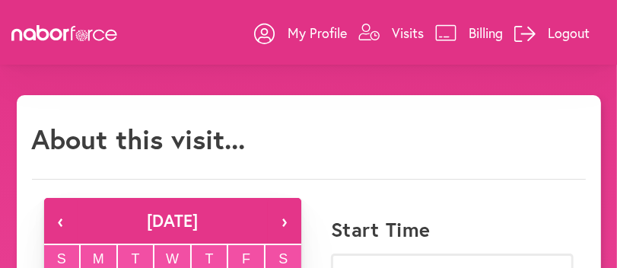
scroll to position [95, 0]
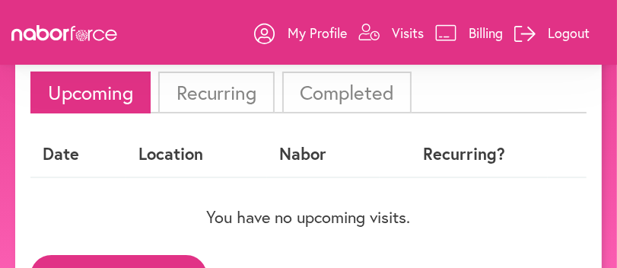
click at [342, 91] on li "Completed" at bounding box center [346, 92] width 129 height 42
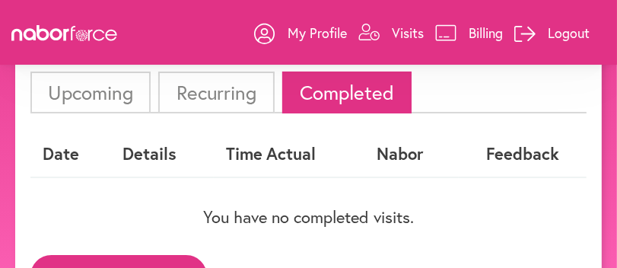
click at [80, 92] on li "Upcoming" at bounding box center [90, 92] width 120 height 42
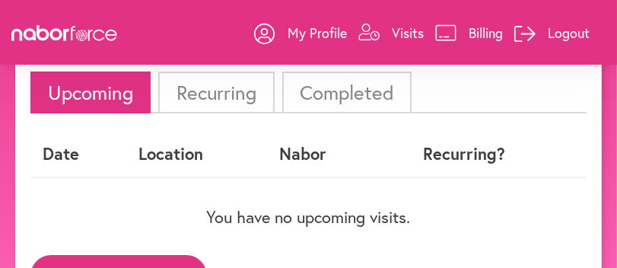
click at [71, 157] on th "Date" at bounding box center [78, 154] width 96 height 45
click at [40, 152] on th "Date" at bounding box center [78, 154] width 96 height 45
click at [40, 154] on th "Date" at bounding box center [78, 154] width 96 height 45
click at [39, 193] on div "You have no upcoming visits." at bounding box center [308, 202] width 556 height 49
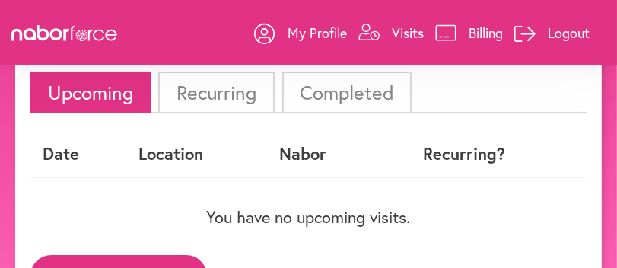
click at [45, 201] on div "You have no upcoming visits." at bounding box center [308, 202] width 556 height 49
click at [43, 149] on th "Date" at bounding box center [78, 154] width 96 height 45
click at [69, 163] on th "Date" at bounding box center [78, 154] width 96 height 45
click at [46, 150] on th "Date" at bounding box center [78, 154] width 96 height 45
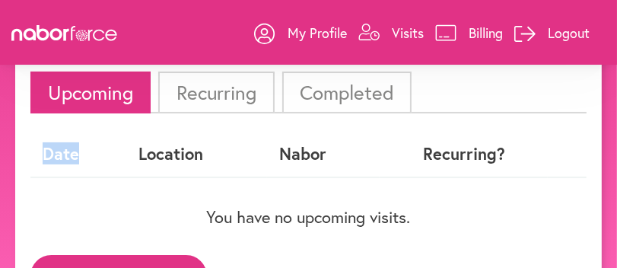
click at [49, 150] on th "Date" at bounding box center [78, 154] width 96 height 45
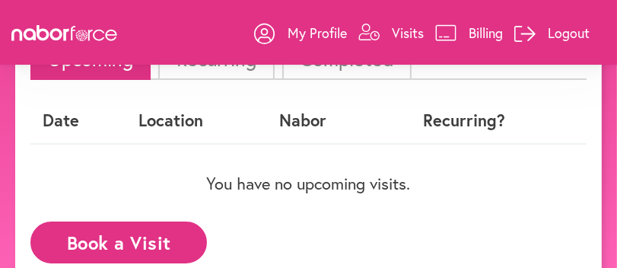
scroll to position [163, 0]
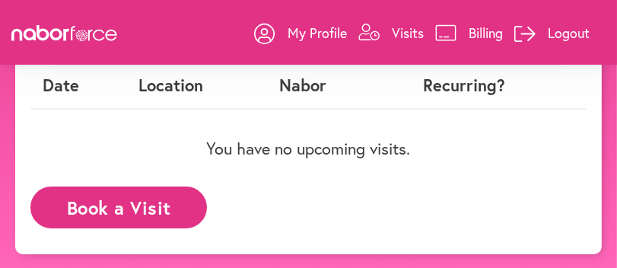
click at [52, 81] on th "Date" at bounding box center [78, 85] width 96 height 45
click at [114, 210] on button "Book a Visit" at bounding box center [118, 207] width 176 height 42
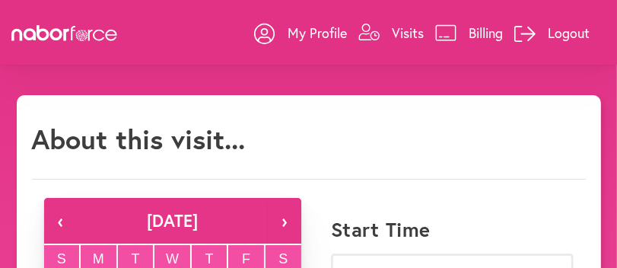
scroll to position [75, 0]
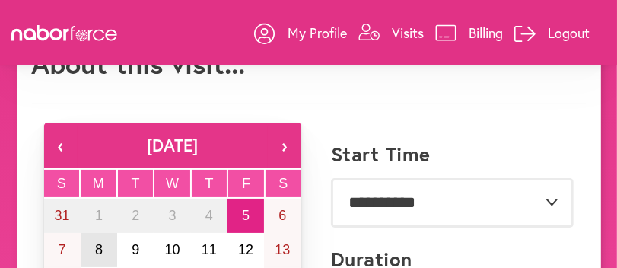
click at [97, 245] on abbr "8" at bounding box center [99, 249] width 8 height 15
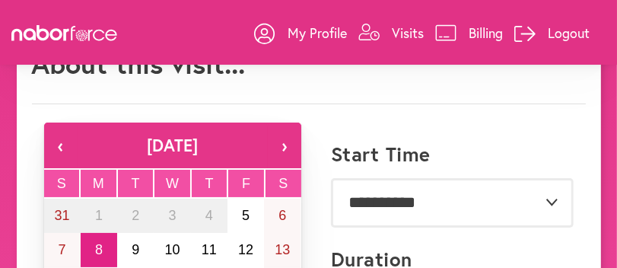
click at [97, 245] on abbr "8" at bounding box center [99, 249] width 8 height 15
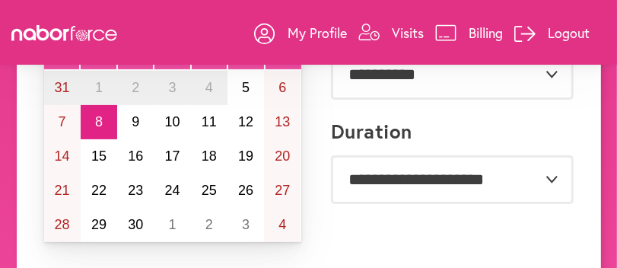
scroll to position [152, 0]
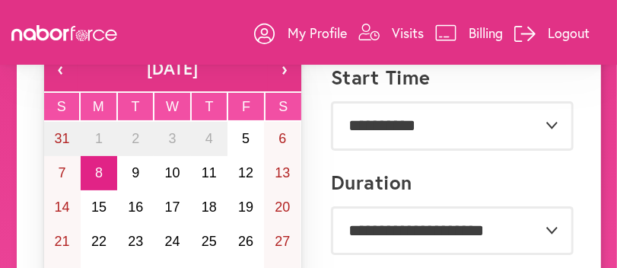
click at [100, 170] on abbr "8" at bounding box center [99, 172] width 8 height 15
click at [98, 167] on abbr "8" at bounding box center [99, 172] width 8 height 15
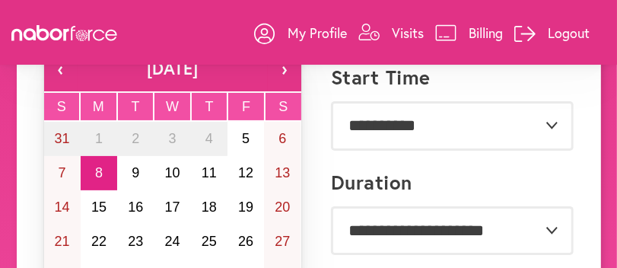
click at [98, 167] on abbr "8" at bounding box center [99, 172] width 8 height 15
click at [414, 30] on p "Visits" at bounding box center [408, 33] width 32 height 18
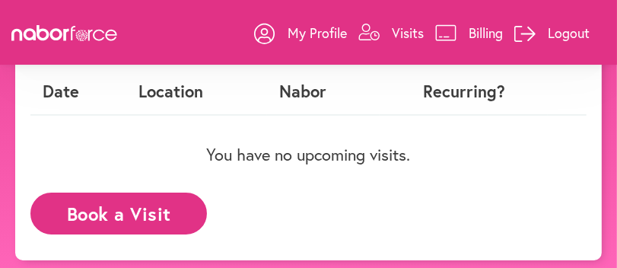
scroll to position [163, 0]
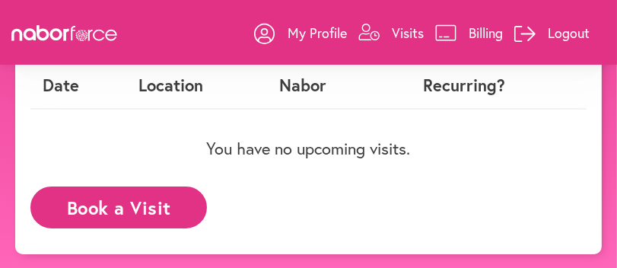
click at [128, 206] on button "Book a Visit" at bounding box center [118, 207] width 176 height 42
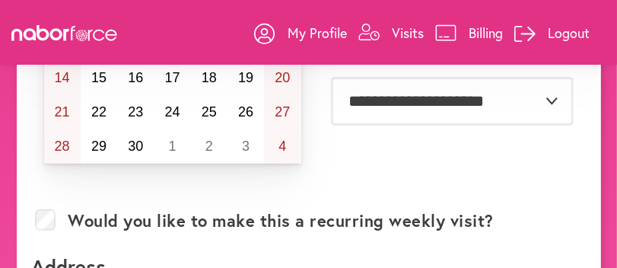
scroll to position [238, 0]
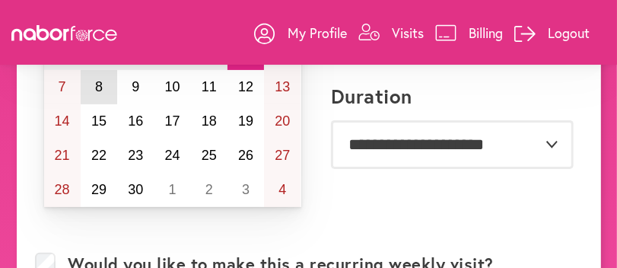
click at [97, 80] on abbr "8" at bounding box center [99, 86] width 8 height 15
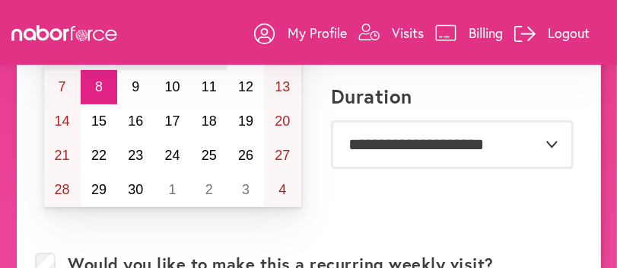
click at [97, 83] on abbr "8" at bounding box center [99, 86] width 8 height 15
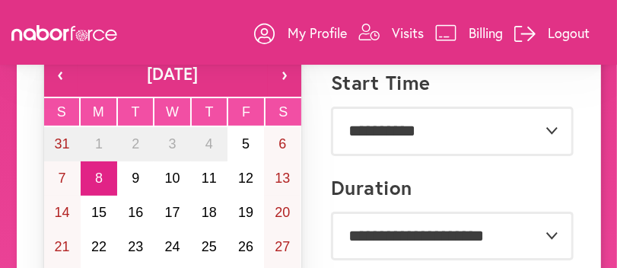
scroll to position [96, 0]
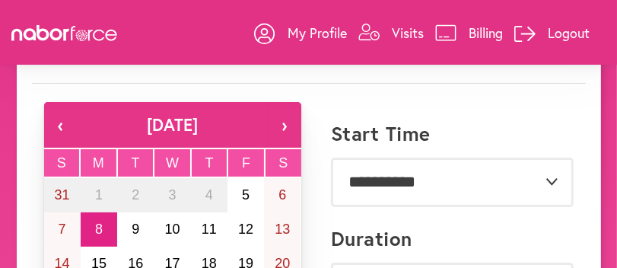
click at [100, 224] on abbr "8" at bounding box center [99, 228] width 8 height 15
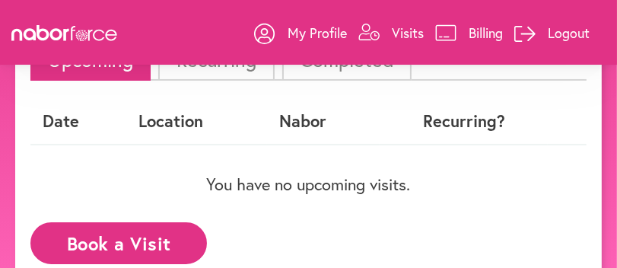
scroll to position [163, 0]
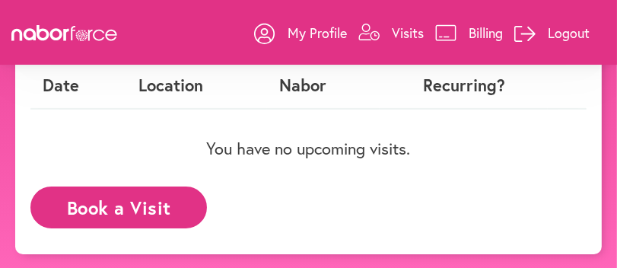
click at [100, 202] on button "Book a Visit" at bounding box center [118, 207] width 176 height 42
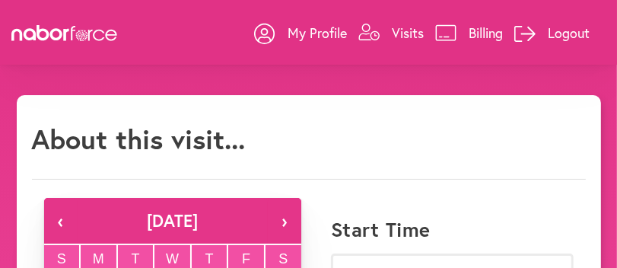
scroll to position [75, 0]
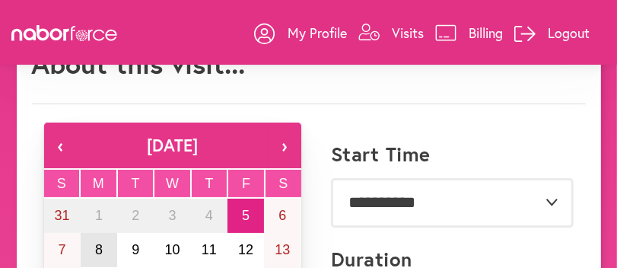
click at [96, 249] on abbr "8" at bounding box center [99, 249] width 8 height 15
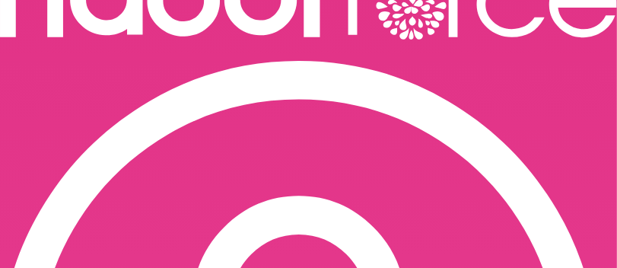
scroll to position [152, 0]
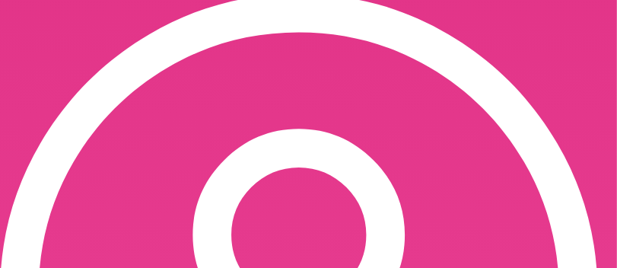
scroll to position [167, 0]
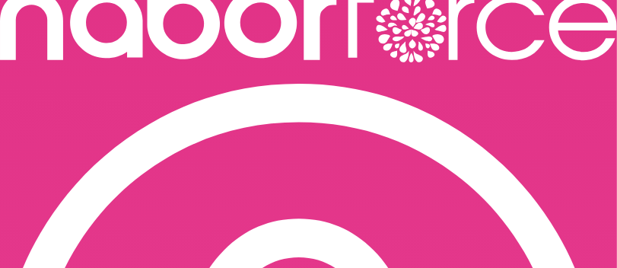
scroll to position [75, 0]
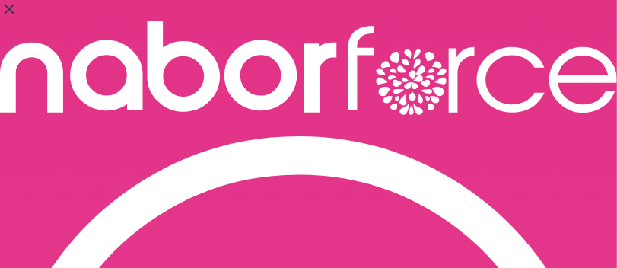
scroll to position [227, 0]
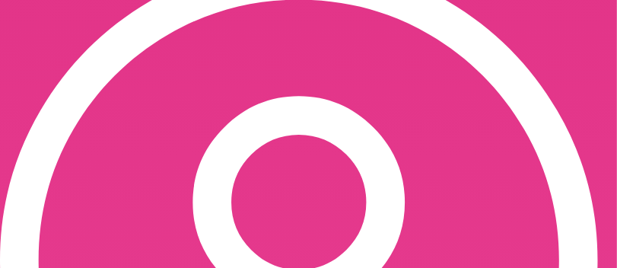
scroll to position [152, 0]
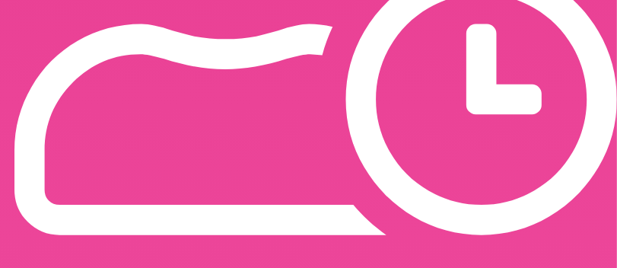
scroll to position [1001, 0]
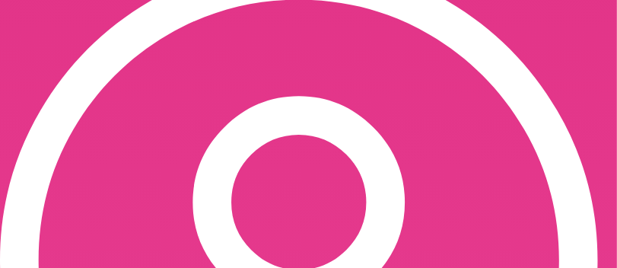
scroll to position [152, 0]
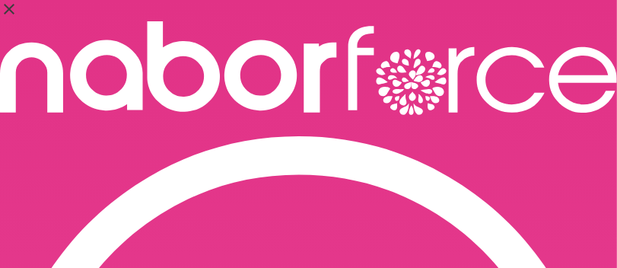
scroll to position [75, 0]
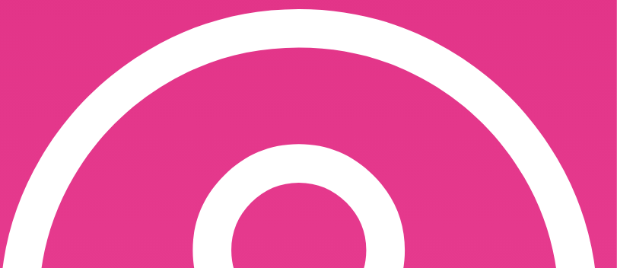
scroll to position [152, 0]
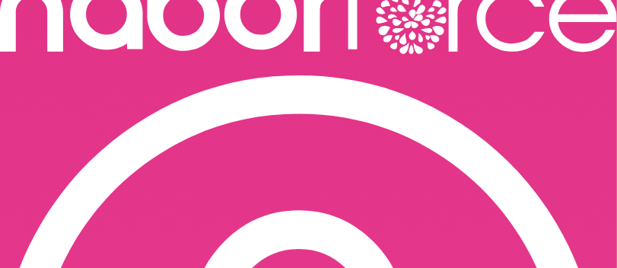
scroll to position [75, 0]
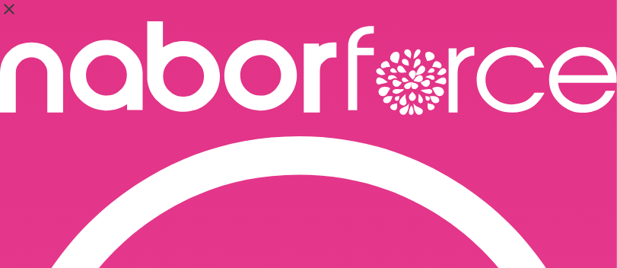
scroll to position [95, 0]
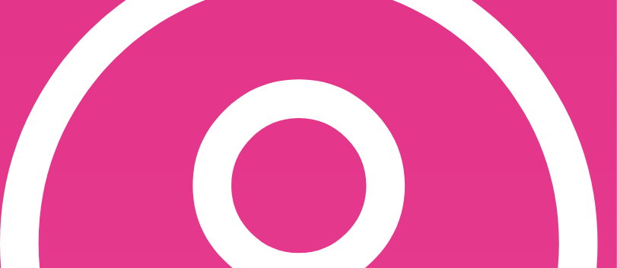
scroll to position [171, 0]
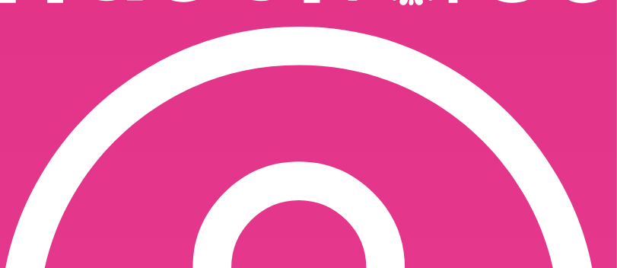
scroll to position [95, 0]
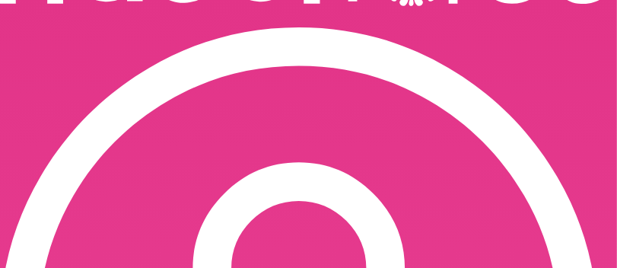
scroll to position [94, 0]
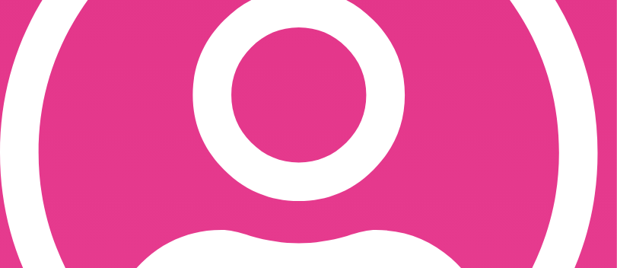
scroll to position [322, 0]
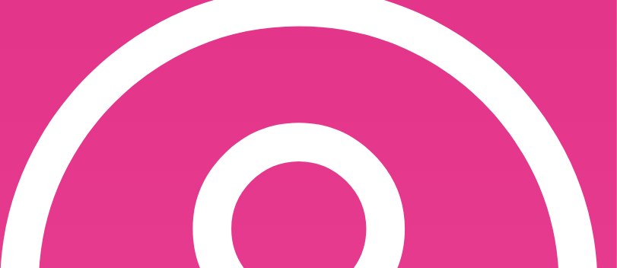
scroll to position [170, 0]
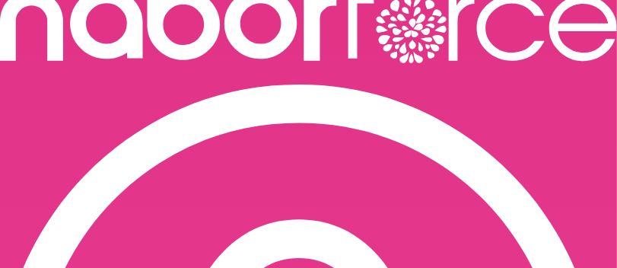
scroll to position [75, 0]
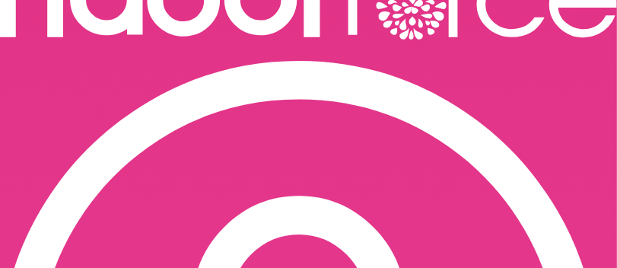
select select "*******"
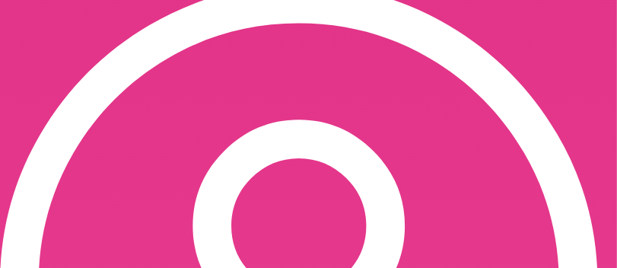
scroll to position [152, 0]
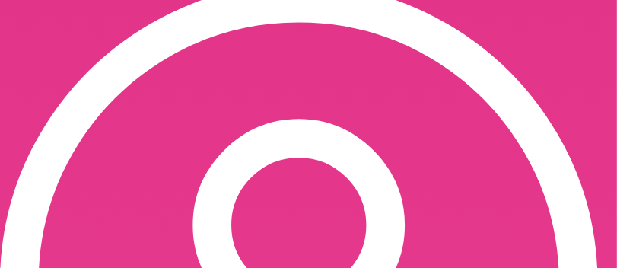
select select "**"
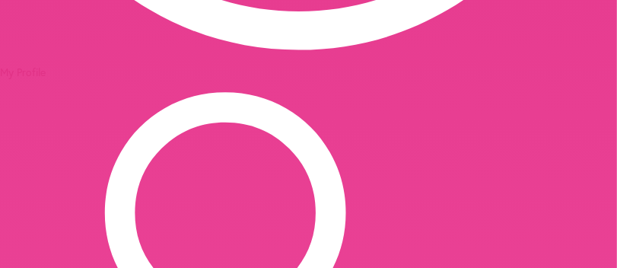
scroll to position [760, 0]
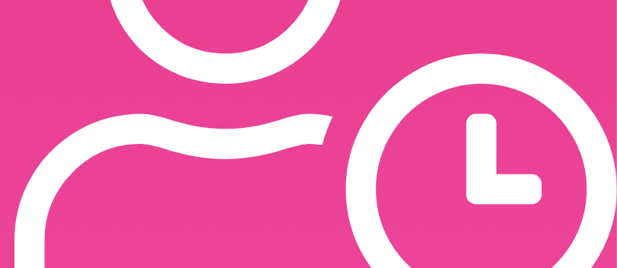
scroll to position [912, 0]
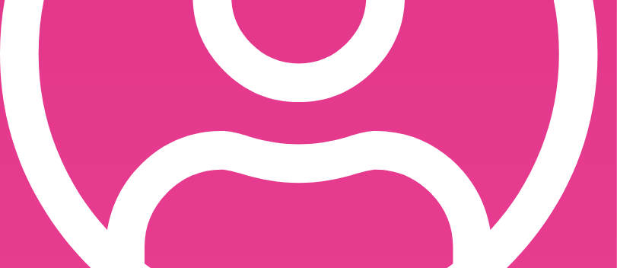
scroll to position [491, 0]
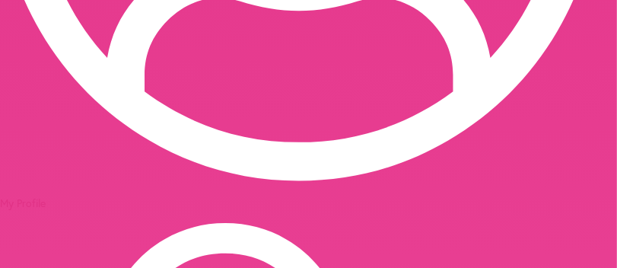
scroll to position [567, 0]
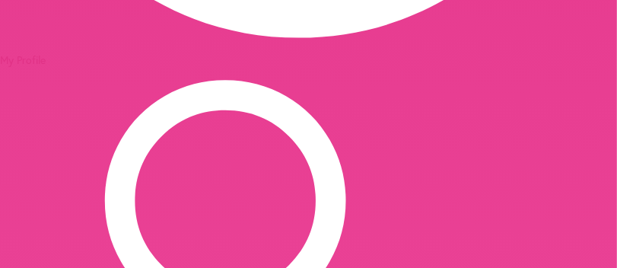
scroll to position [719, 0]
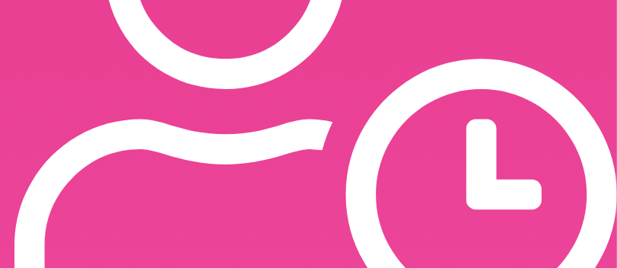
scroll to position [907, 0]
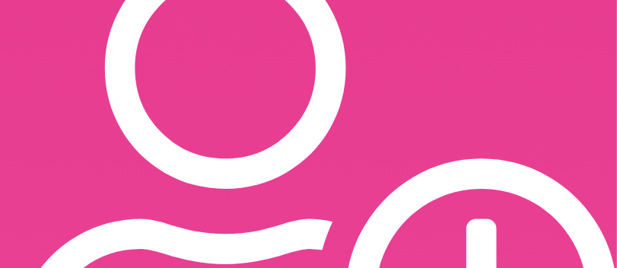
scroll to position [843, 0]
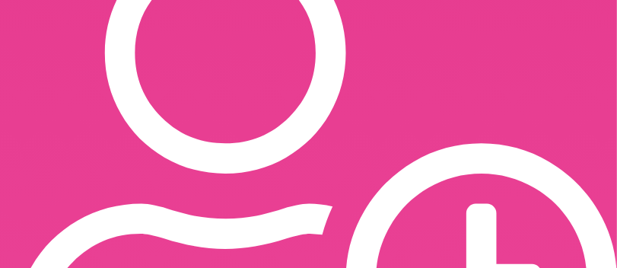
select select "***"
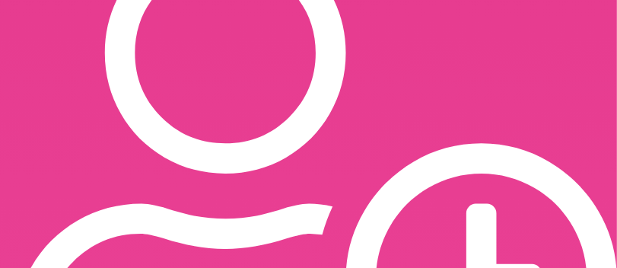
scroll to position [7, 0]
type input "**********"
type input "******"
select select "**"
type input "**********"
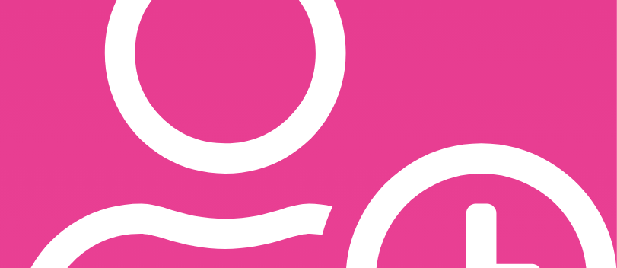
scroll to position [0, 0]
drag, startPoint x: 187, startPoint y: 208, endPoint x: 278, endPoint y: 220, distance: 92.0
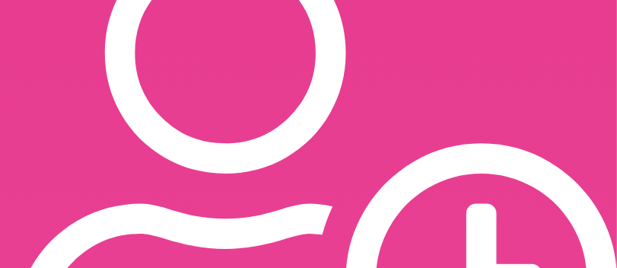
type input "**********"
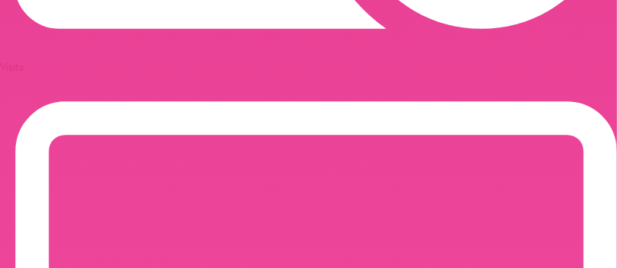
scroll to position [1215, 0]
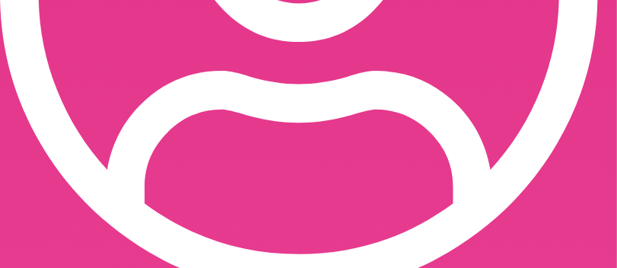
scroll to position [517, 0]
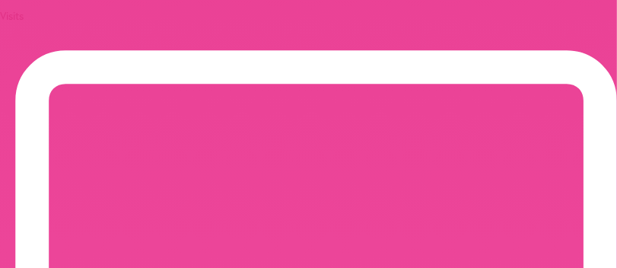
scroll to position [1258, 0]
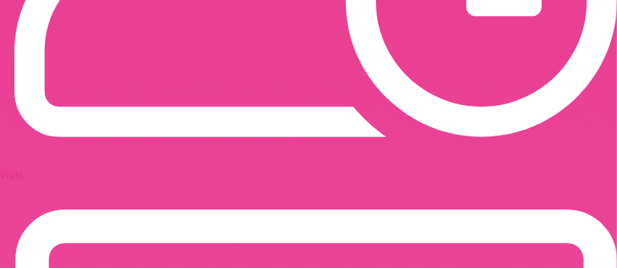
scroll to position [1140, 0]
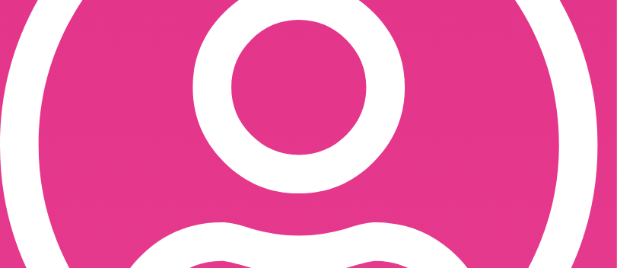
scroll to position [304, 0]
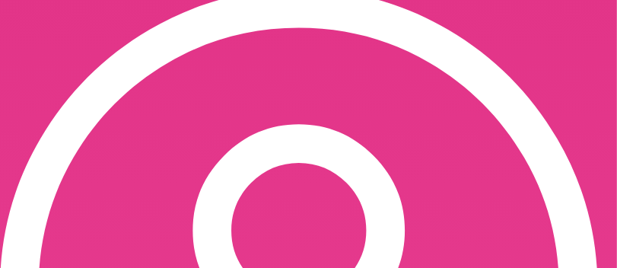
scroll to position [171, 0]
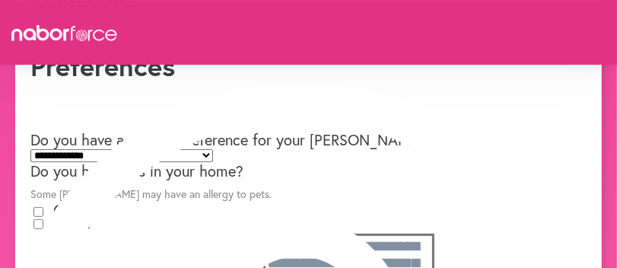
scroll to position [456, 0]
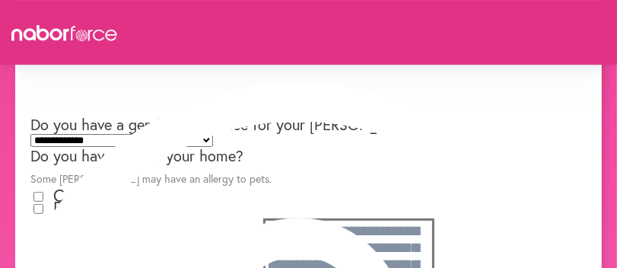
click at [297, 198] on div "Dogs" at bounding box center [308, 208] width 556 height 20
click at [90, 196] on label "Dogs" at bounding box center [71, 207] width 37 height 22
click at [87, 184] on label "Cats" at bounding box center [69, 195] width 33 height 22
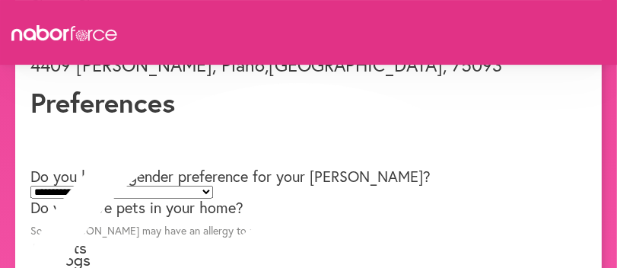
scroll to position [379, 0]
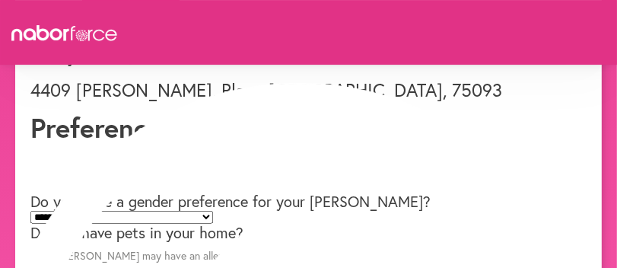
click at [243, 222] on label "Do you have pets in your home?" at bounding box center [136, 232] width 213 height 21
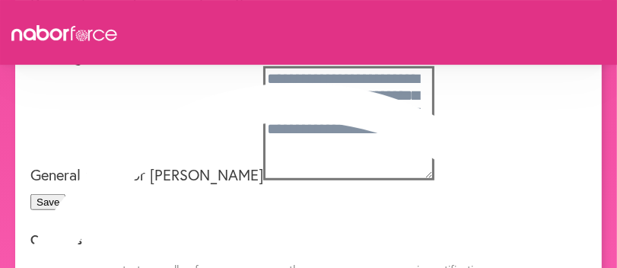
scroll to position [578, 0]
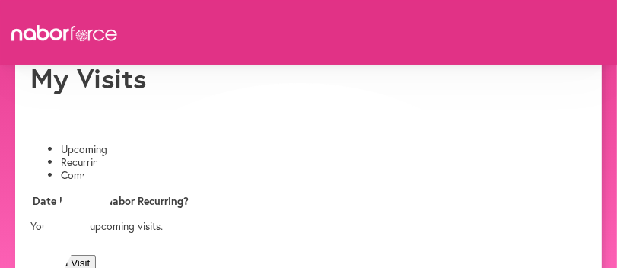
scroll to position [75, 0]
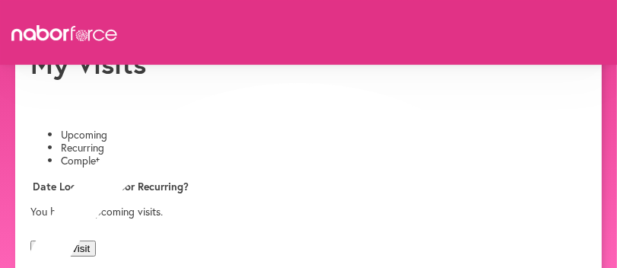
click at [57, 179] on th "Date" at bounding box center [44, 186] width 25 height 14
click at [103, 179] on th "Location" at bounding box center [81, 186] width 44 height 14
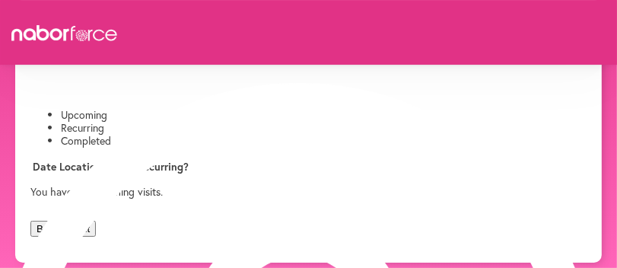
scroll to position [152, 0]
click at [96, 220] on button "Book a Visit" at bounding box center [62, 228] width 65 height 16
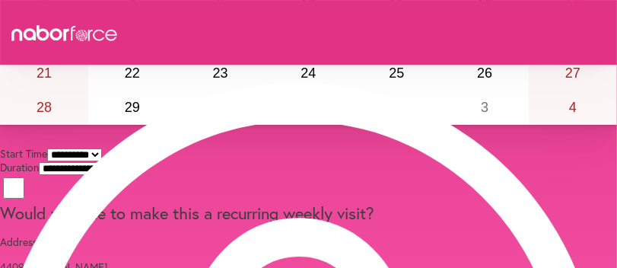
scroll to position [227, 0]
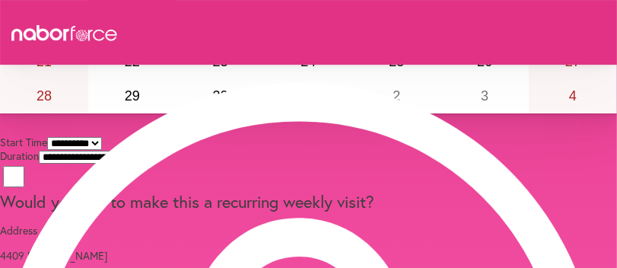
drag, startPoint x: 110, startPoint y: 92, endPoint x: 100, endPoint y: 90, distance: 10.9
drag, startPoint x: 90, startPoint y: 91, endPoint x: 106, endPoint y: 91, distance: 16.7
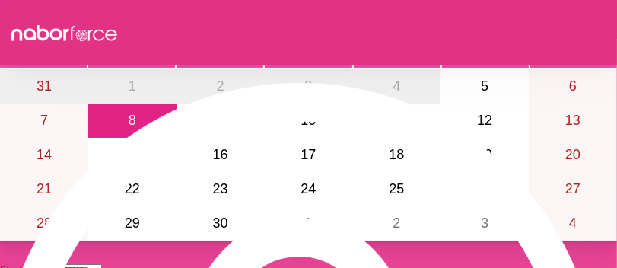
scroll to position [75, 0]
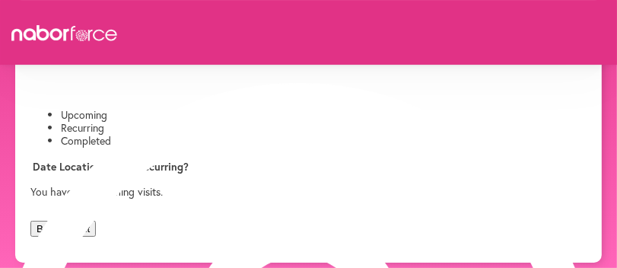
scroll to position [163, 0]
click at [96, 220] on button "Book a Visit" at bounding box center [62, 228] width 65 height 16
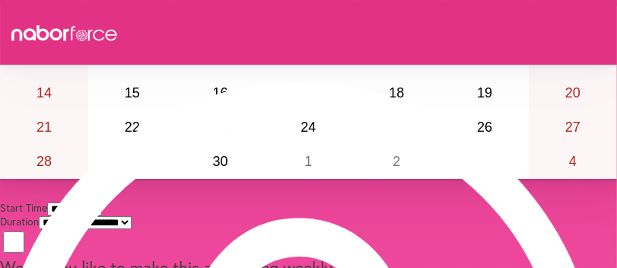
scroll to position [227, 0]
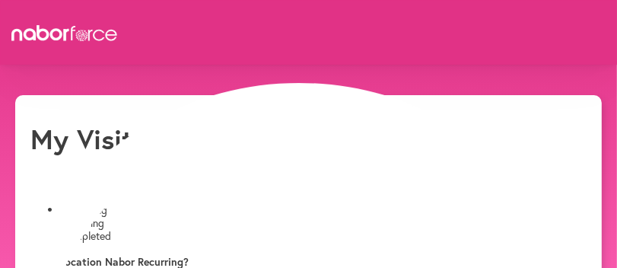
scroll to position [76, 0]
